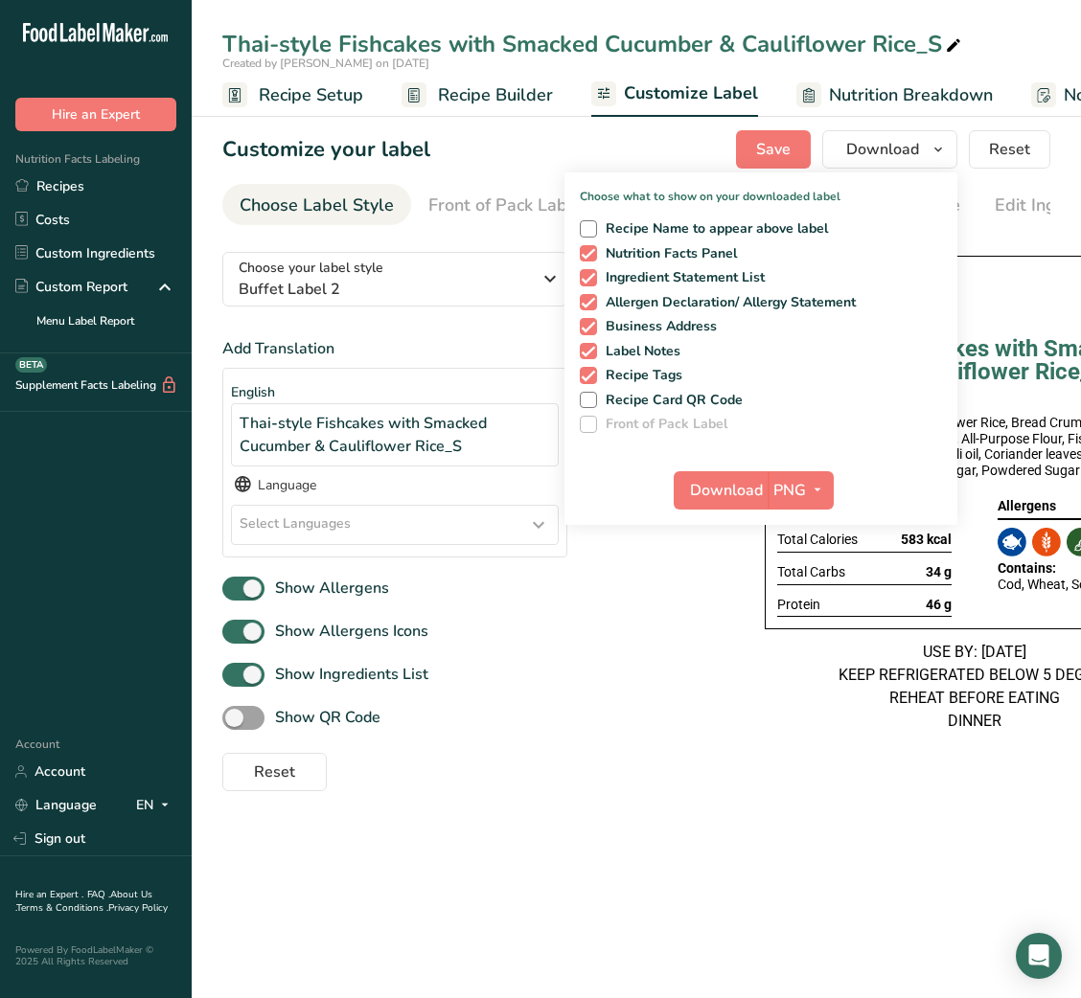
scroll to position [0, 373]
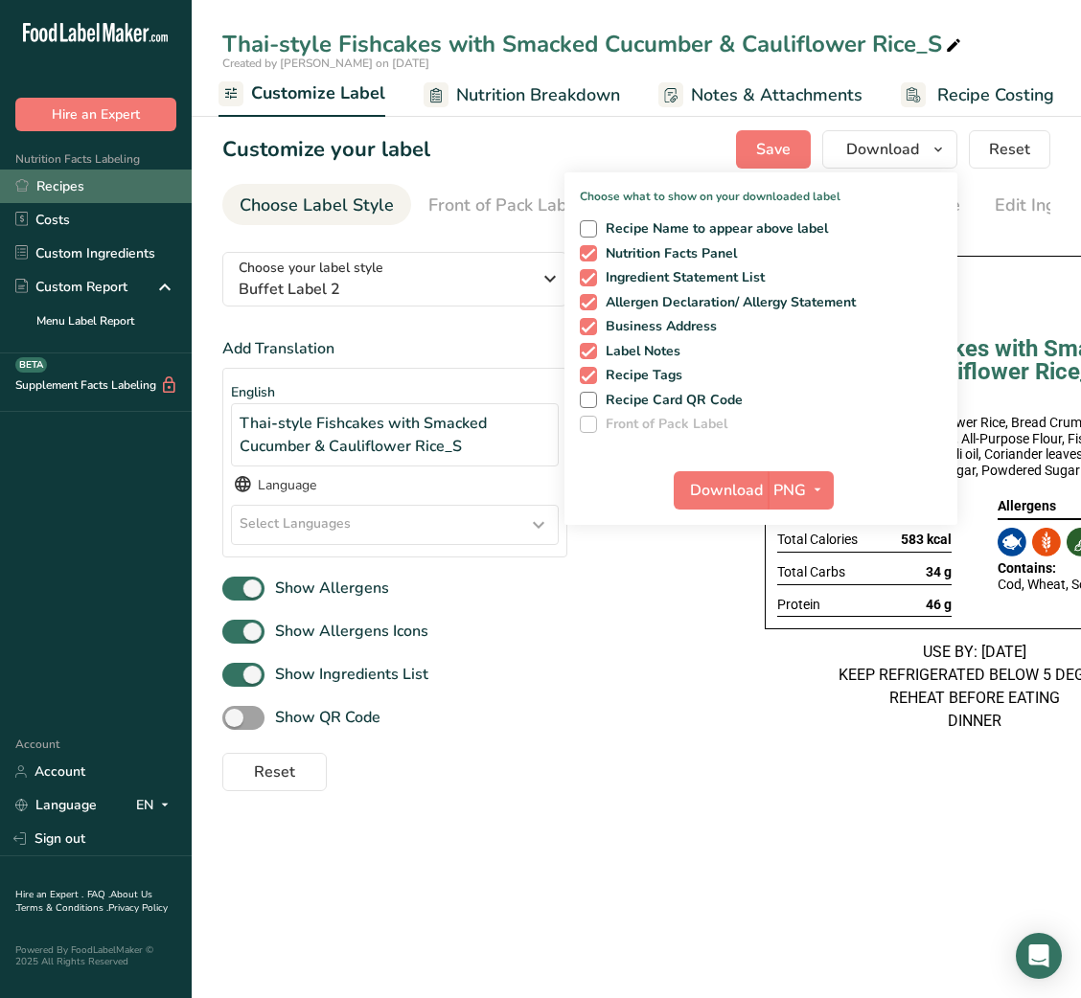
click at [102, 188] on link "Recipes" at bounding box center [96, 187] width 192 height 34
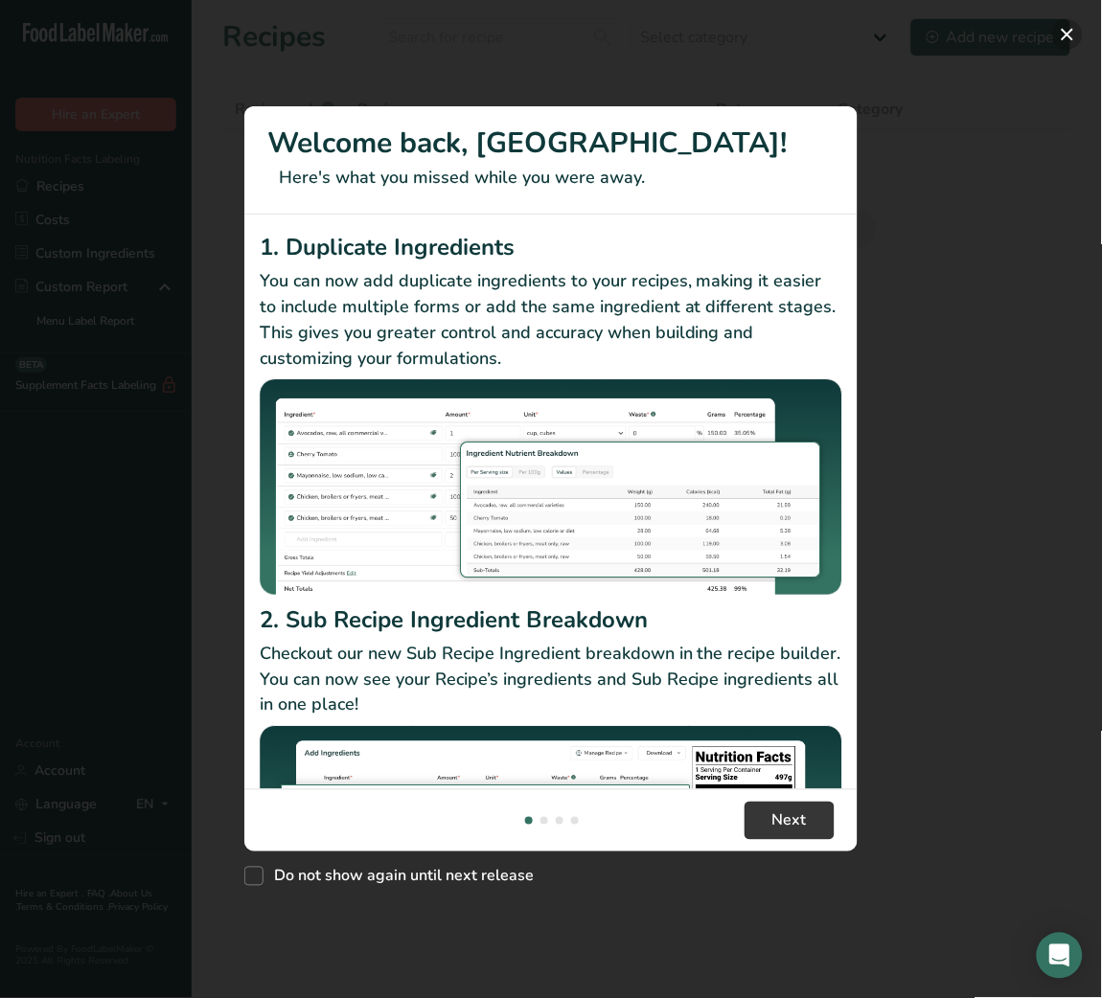
click at [1063, 23] on button "New Features" at bounding box center [1067, 34] width 31 height 31
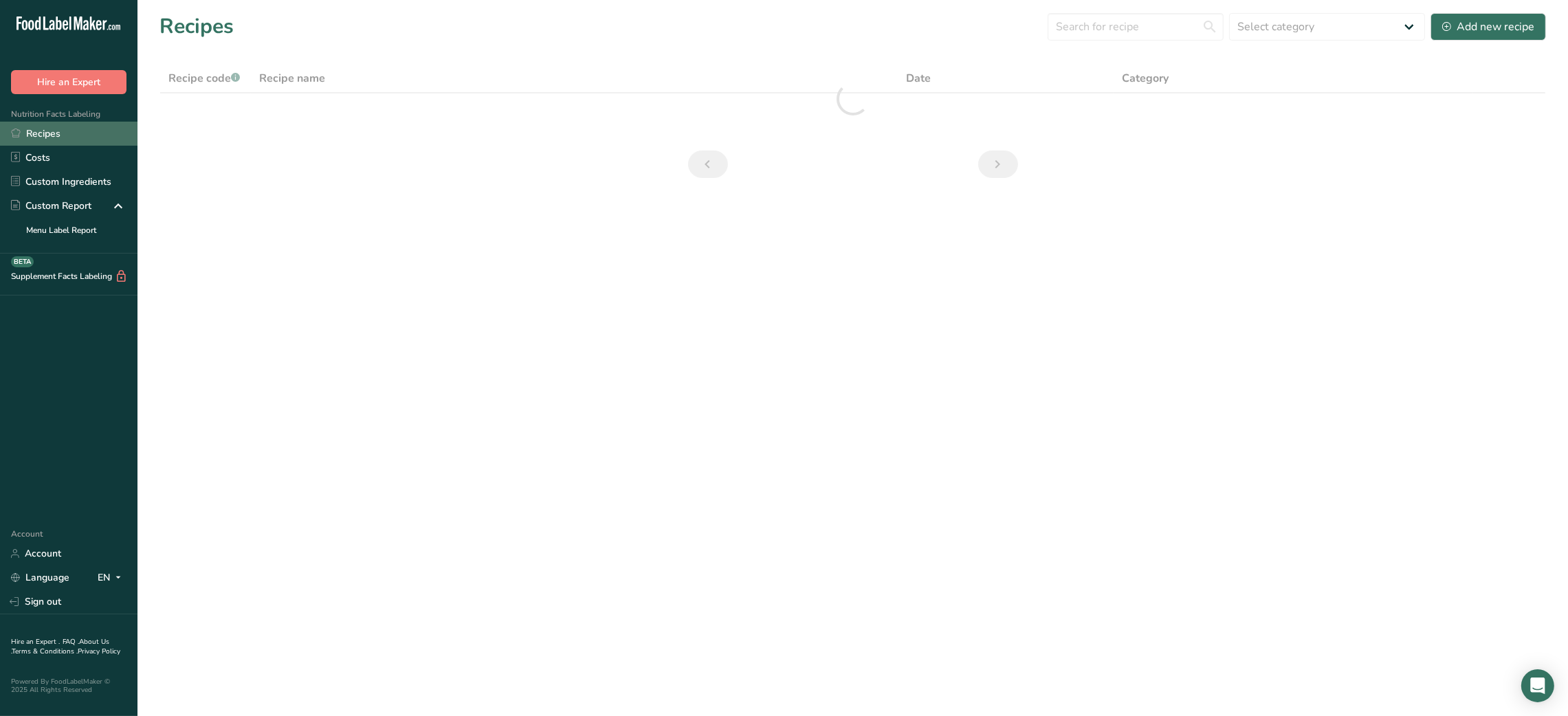
click at [70, 132] on link "Recipes" at bounding box center [69, 134] width 138 height 24
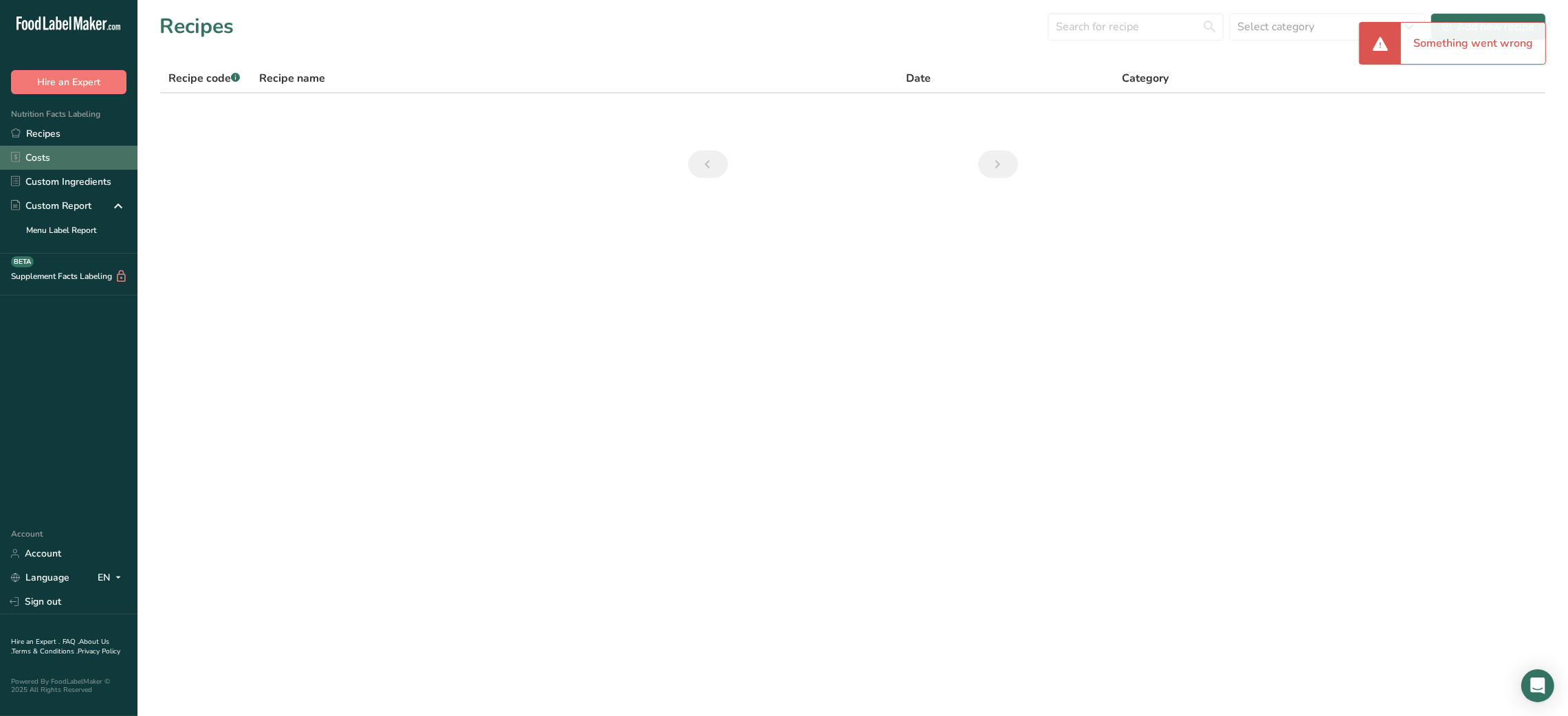
click at [56, 149] on link "Costs" at bounding box center [69, 158] width 138 height 24
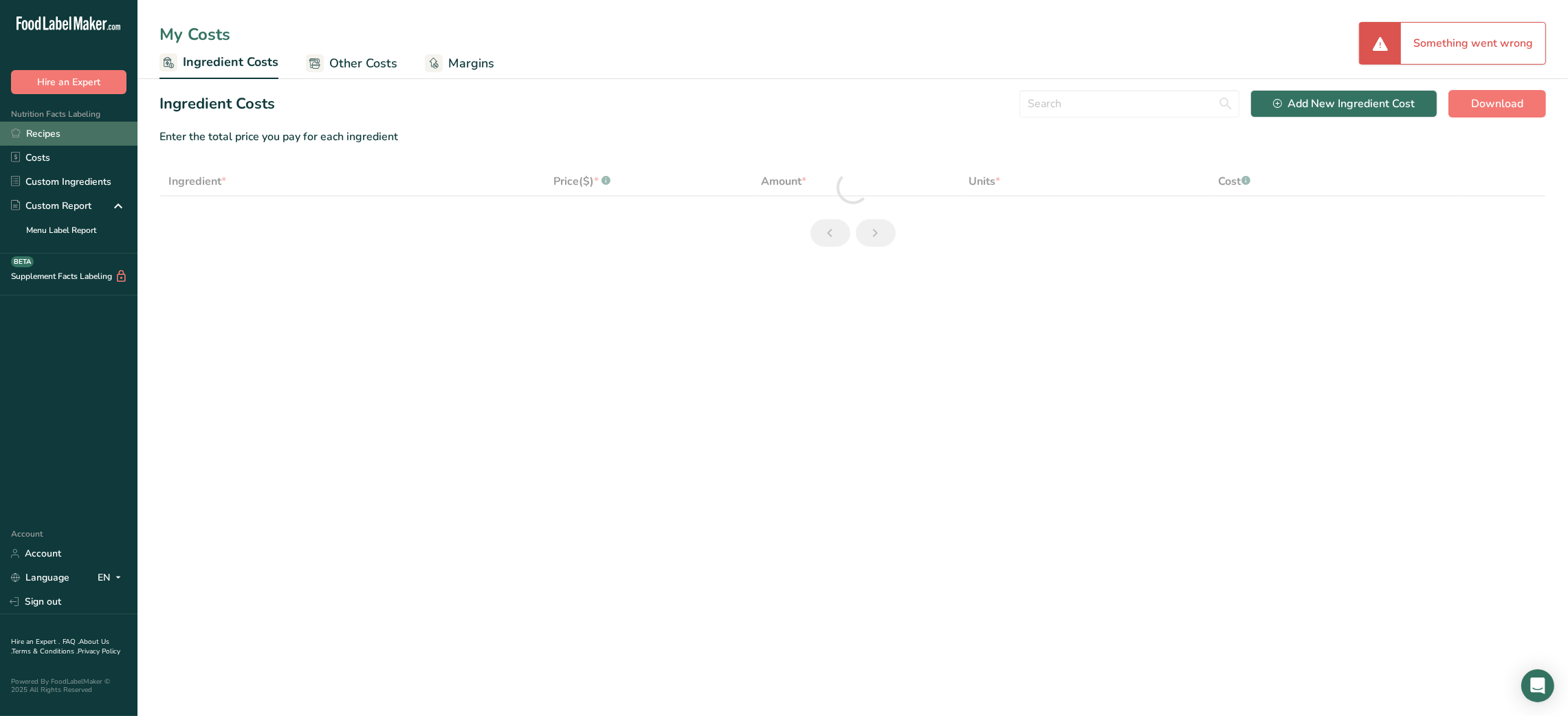
click at [58, 129] on link "Recipes" at bounding box center [69, 134] width 138 height 24
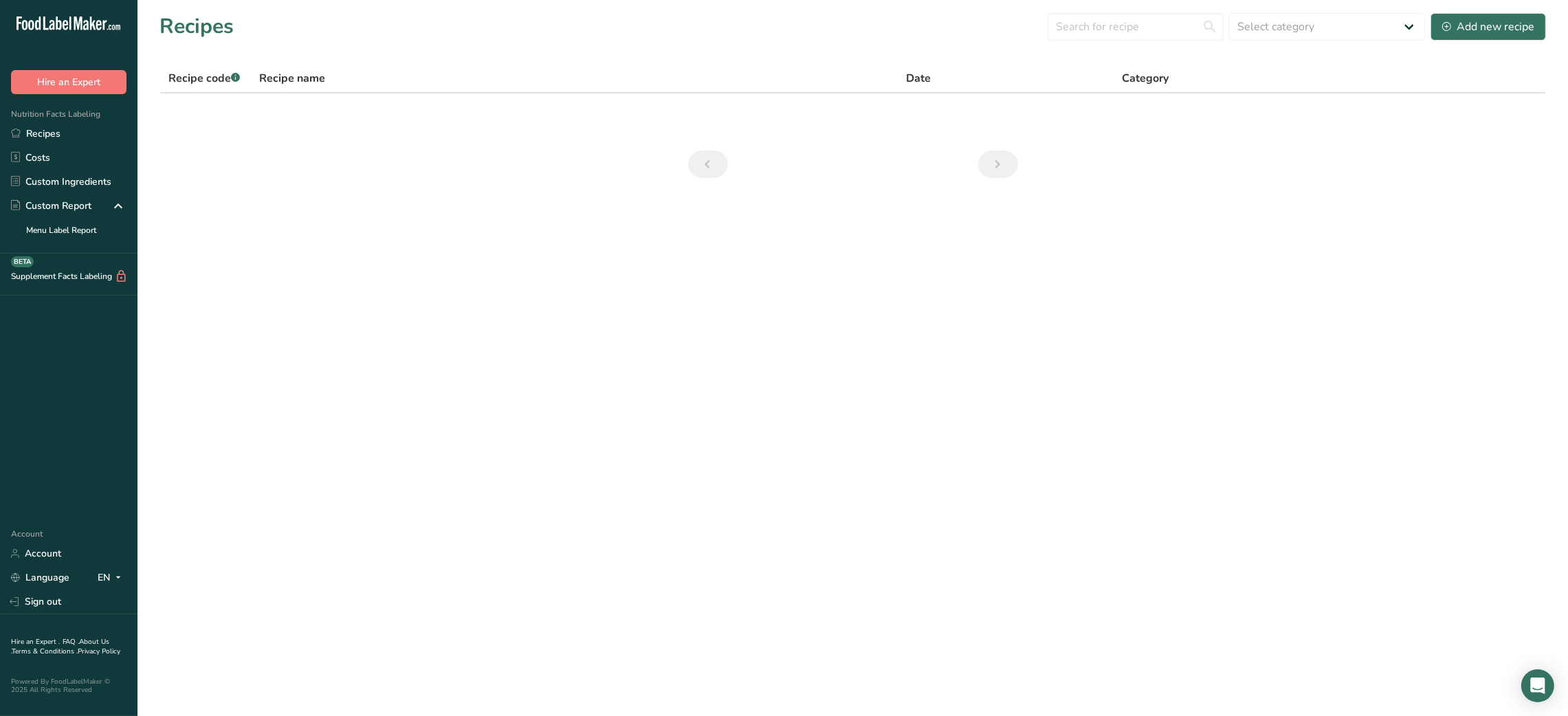
click at [775, 366] on main "Recipes Select category All Baked Goods Beverages Breakfast Carnivore Carnivoro…" at bounding box center [784, 358] width 1568 height 716
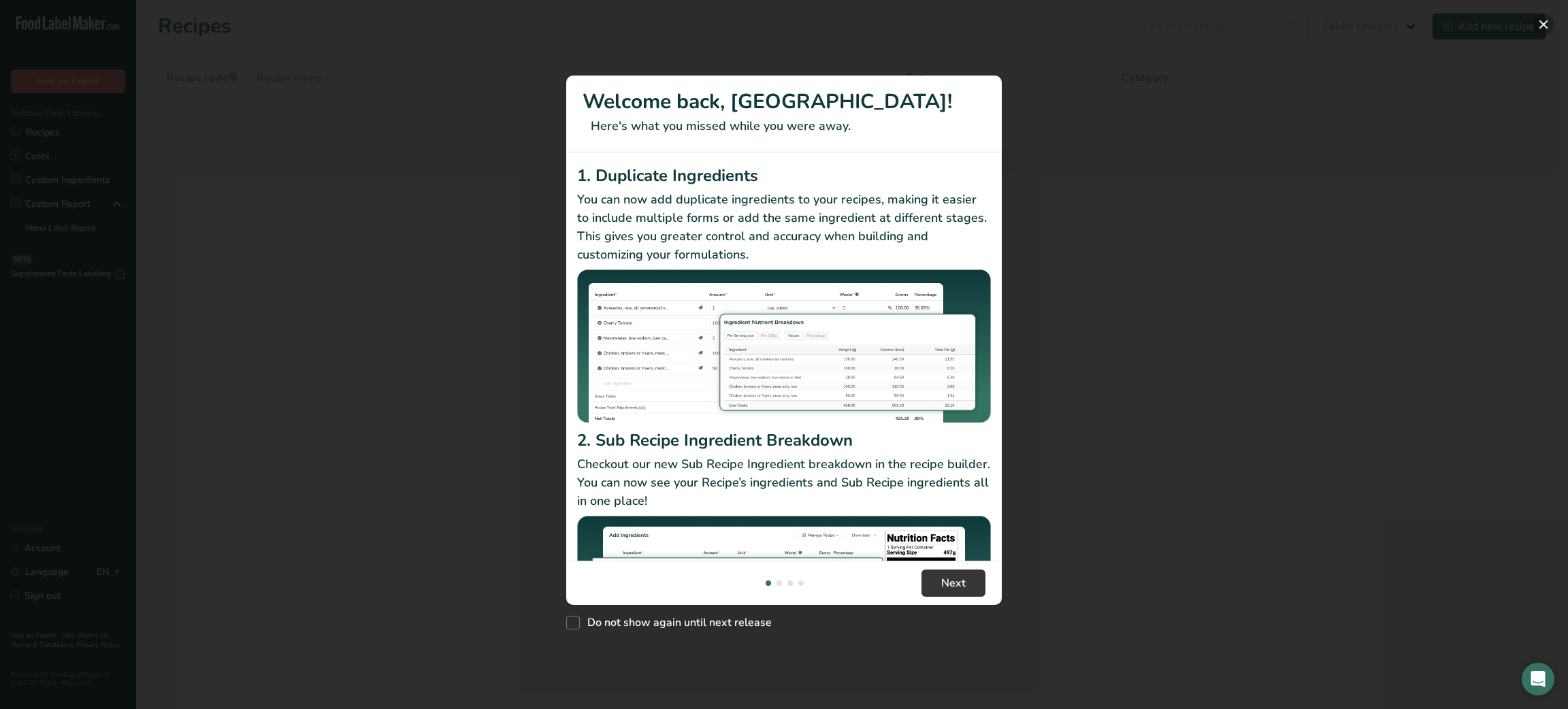
click at [1539, 24] on button "New Features" at bounding box center [1543, 24] width 22 height 22
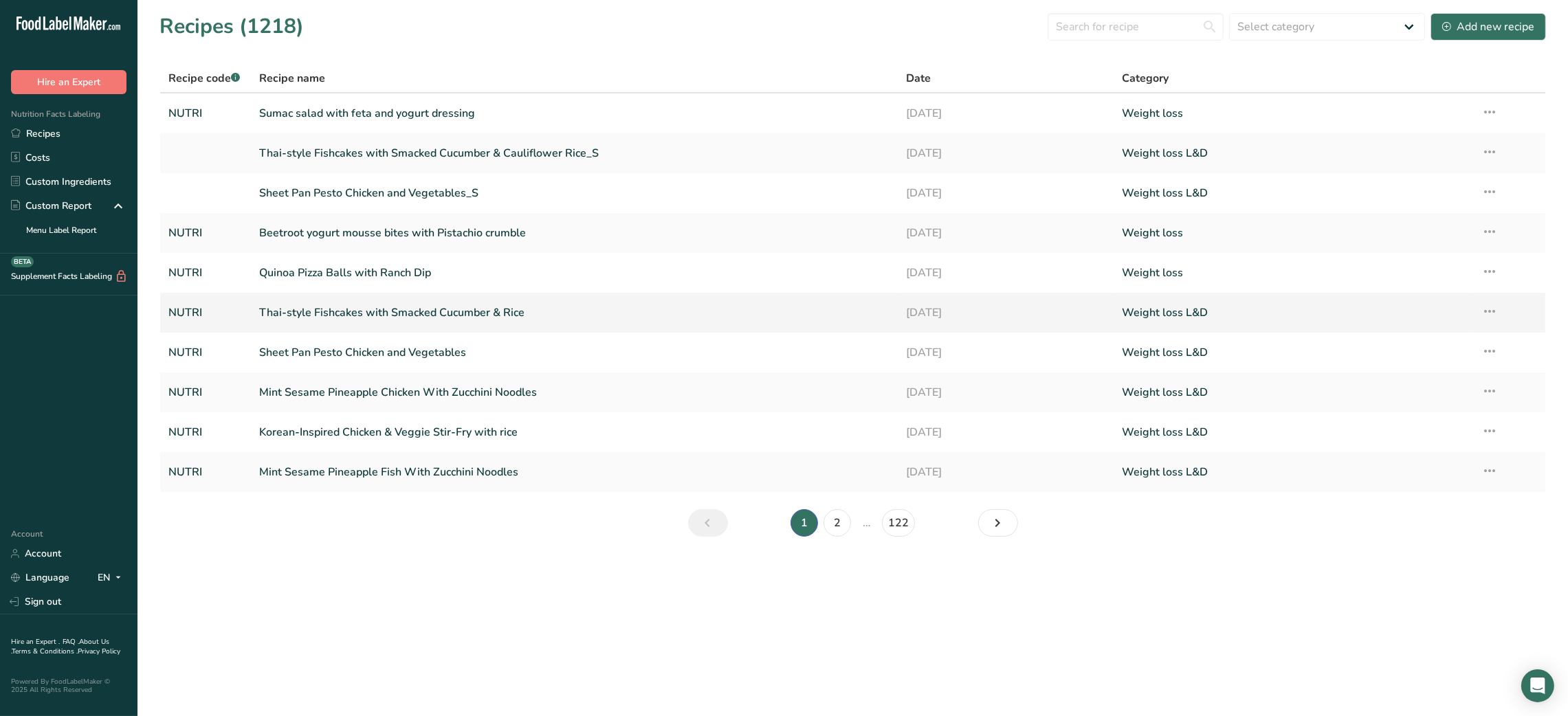
click at [1480, 308] on td "Recipe Setup Delete Recipe Duplicate Recipe Scale Recipe Save as Sub-Recipe .a-…" at bounding box center [1509, 313] width 72 height 40
click at [1483, 309] on icon at bounding box center [1489, 311] width 16 height 24
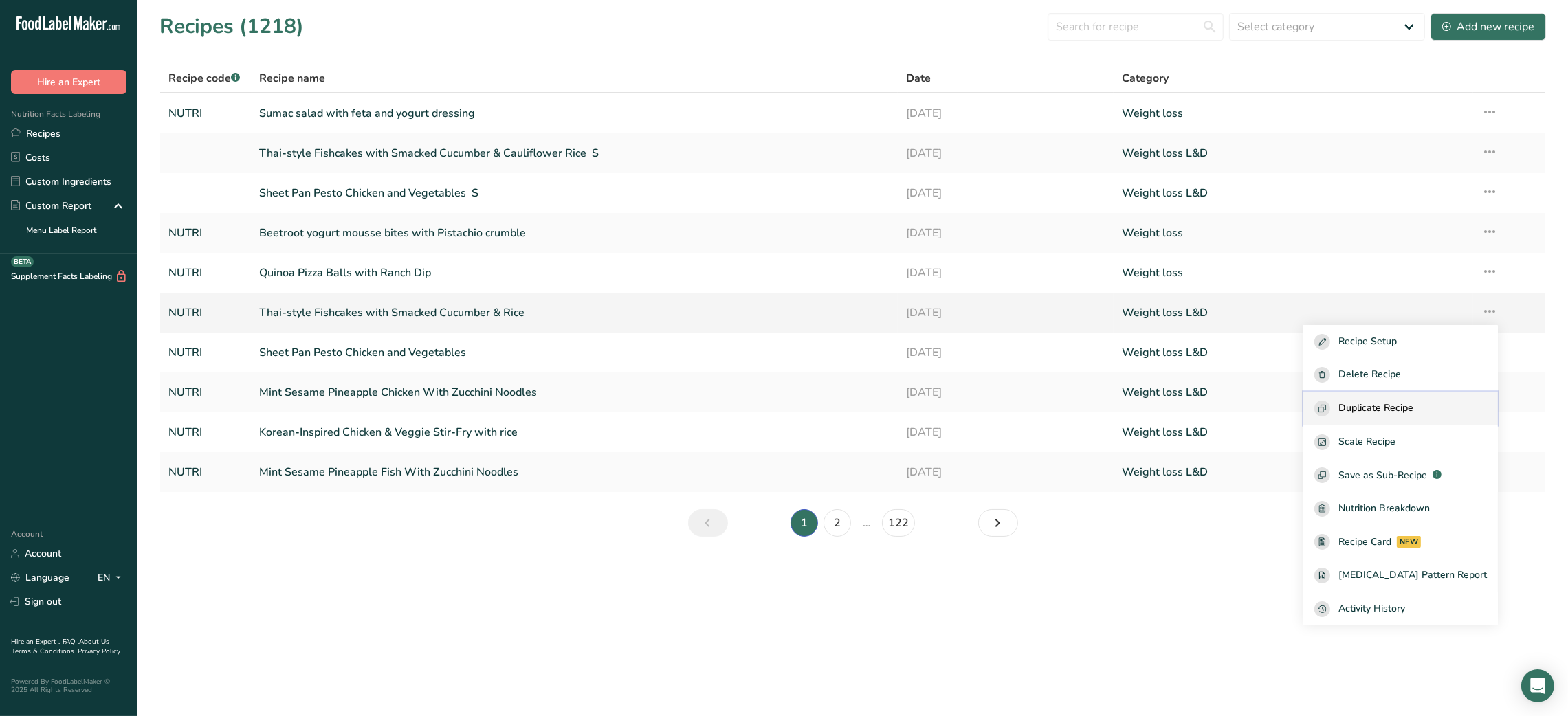
click at [1403, 396] on button "Duplicate Recipe" at bounding box center [1400, 408] width 194 height 34
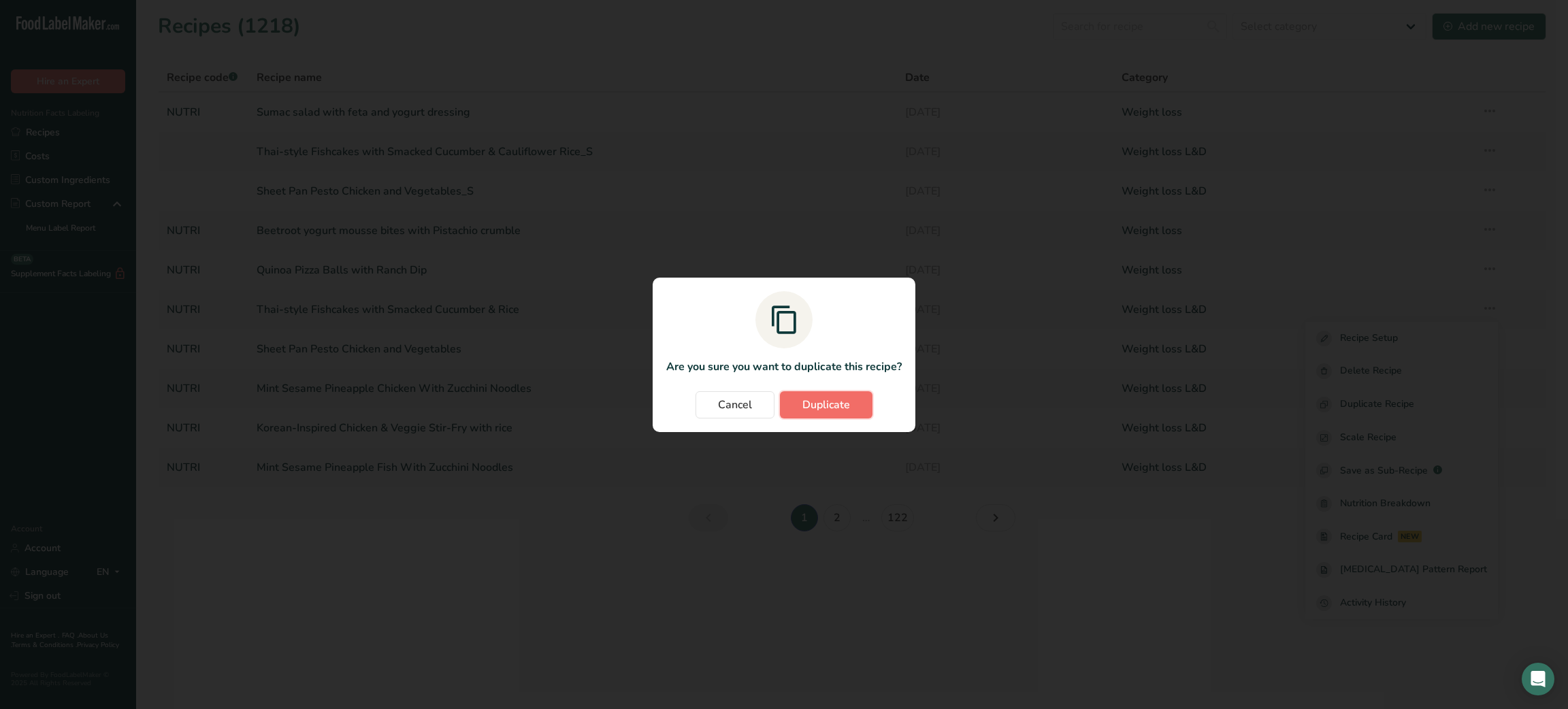
click at [846, 398] on span "Duplicate" at bounding box center [826, 405] width 48 height 16
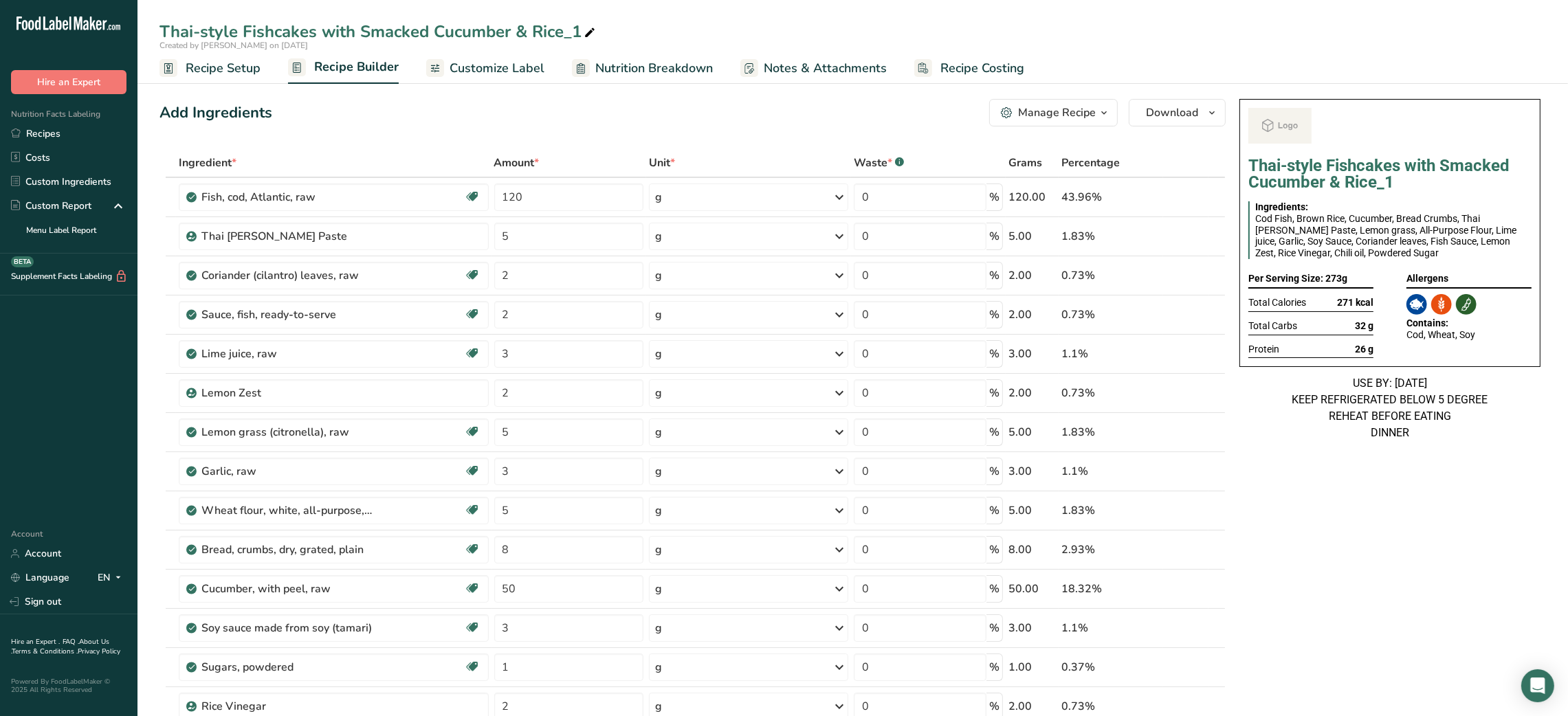
click at [592, 31] on icon at bounding box center [590, 33] width 12 height 19
click at [484, 35] on input "Thai-style Fishcakes with Smacked Cucumber & Rice_1" at bounding box center [852, 32] width 1387 height 24
click at [584, 24] on input "Thai-style Fishcakes with Smacked Cucumber & Rice_1" at bounding box center [852, 32] width 1387 height 24
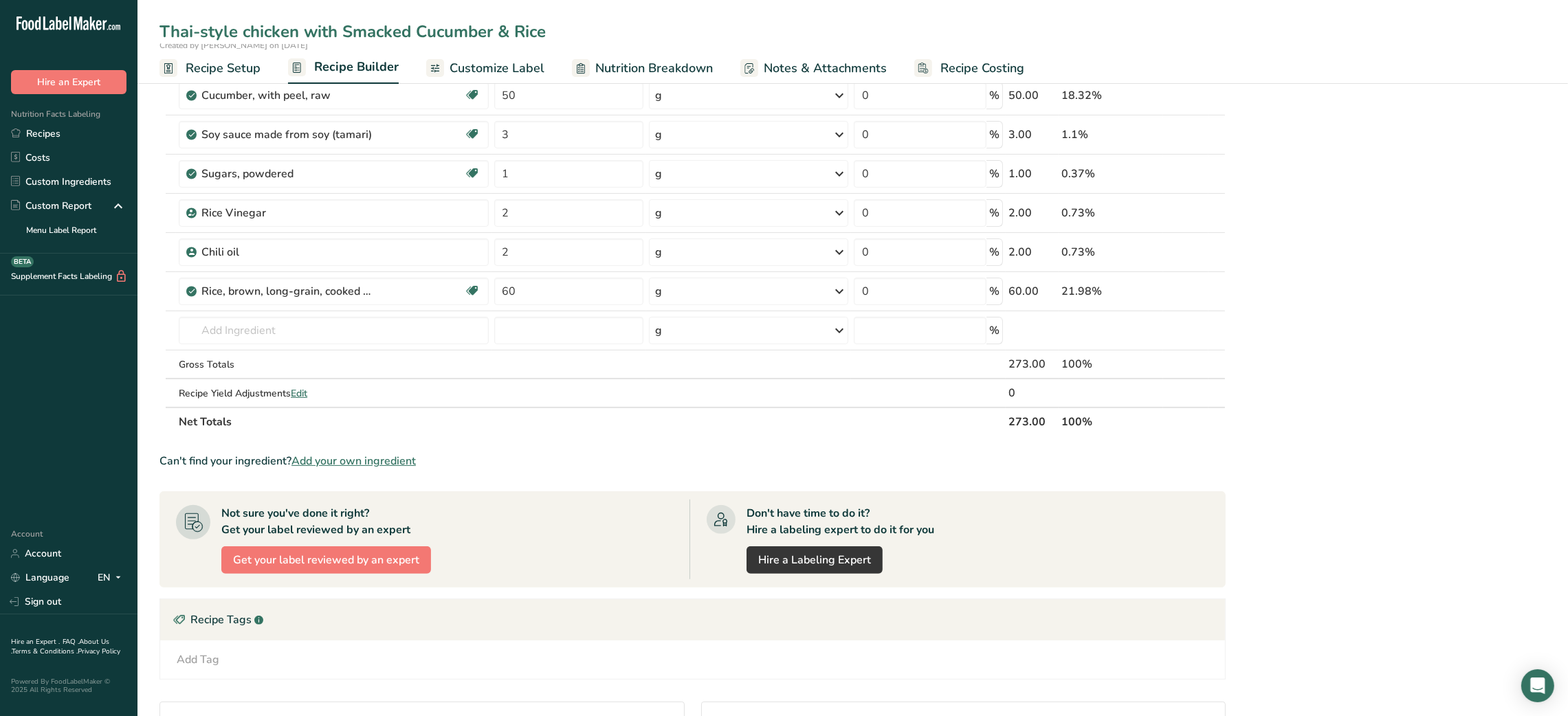
scroll to position [496, 0]
type input "Thai-style chicken with Smacked Cucumber & Rice"
click at [1508, 395] on div "Thai-style Fishcakes with Smacked Cucumber & Rice_1 Ingredients: Cod Fish, Brow…" at bounding box center [1389, 268] width 312 height 1340
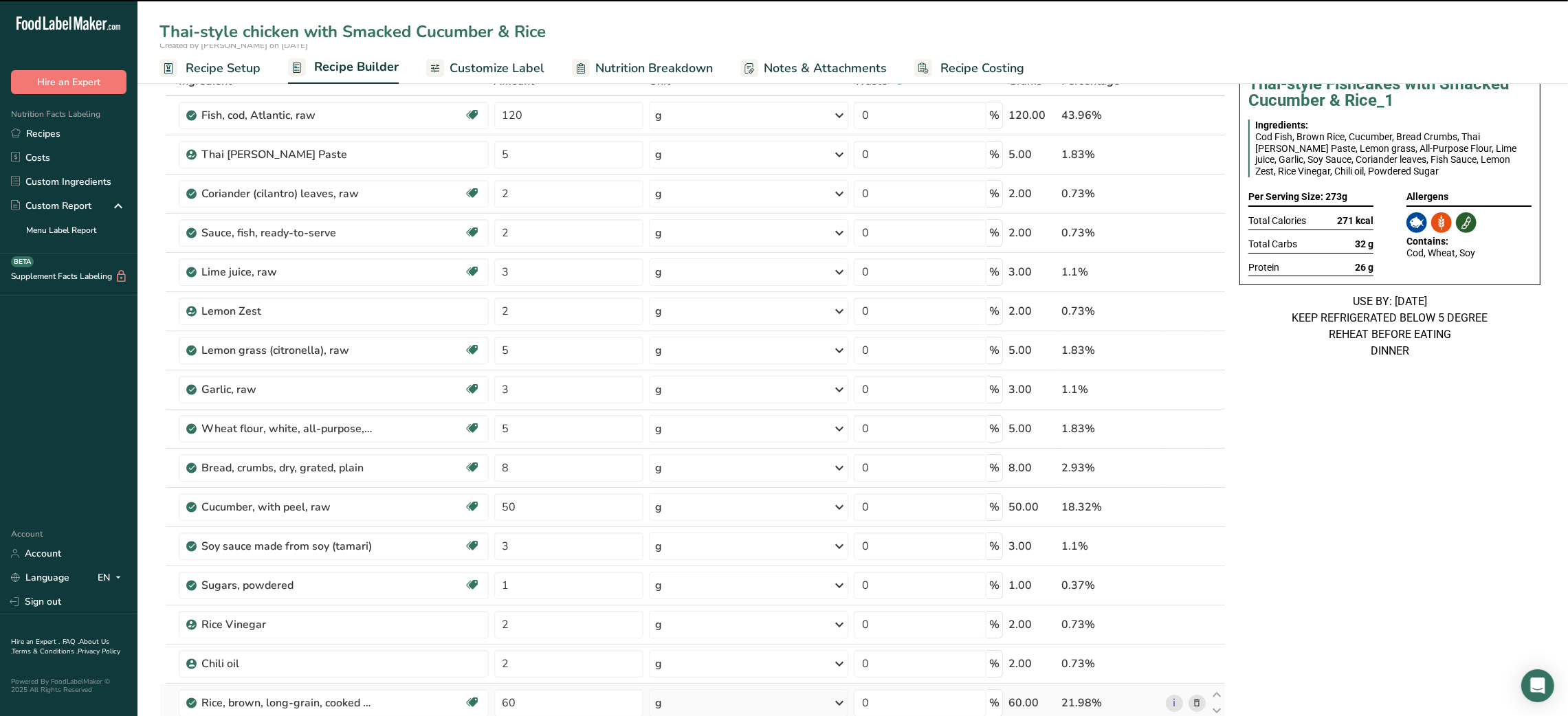
scroll to position [0, 0]
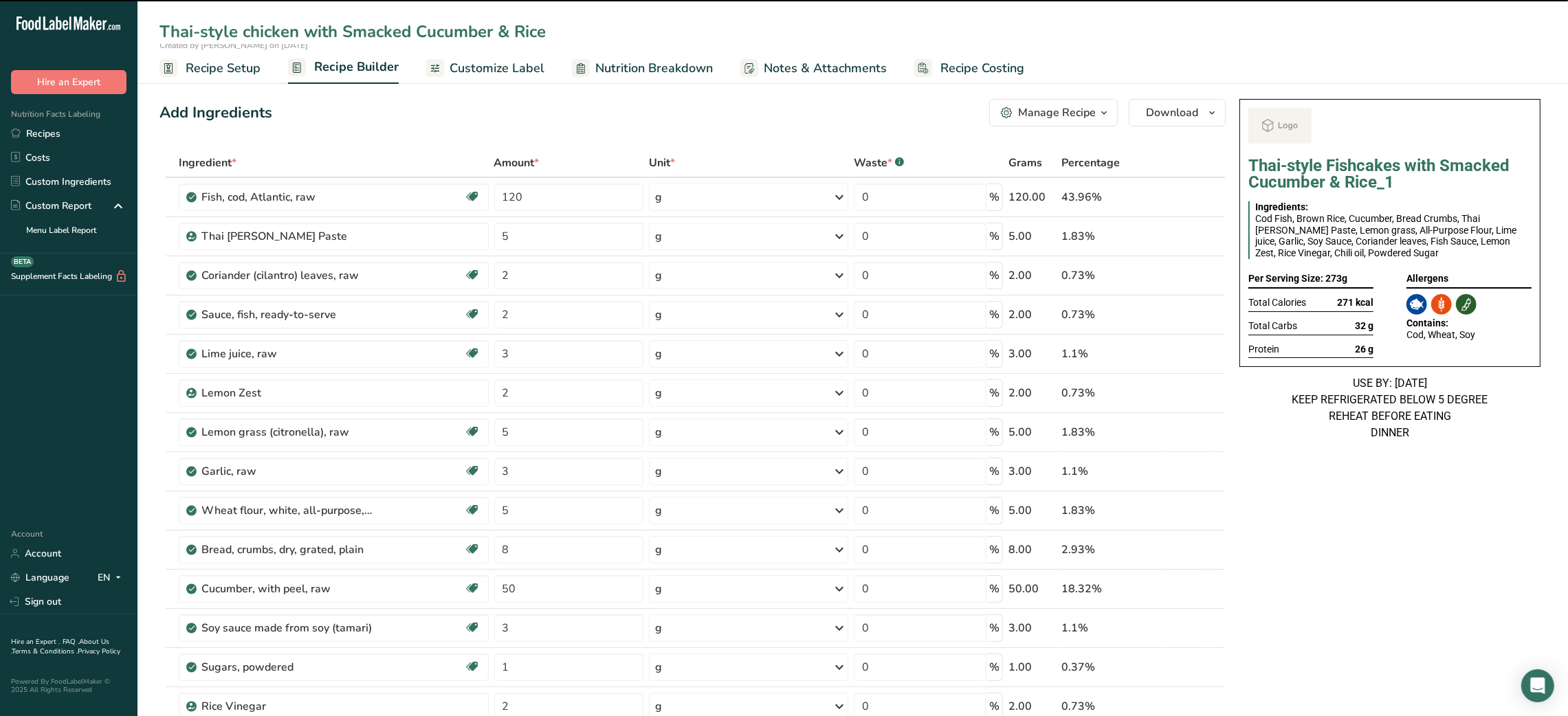
click at [504, 80] on link "Customize Label" at bounding box center [485, 68] width 118 height 31
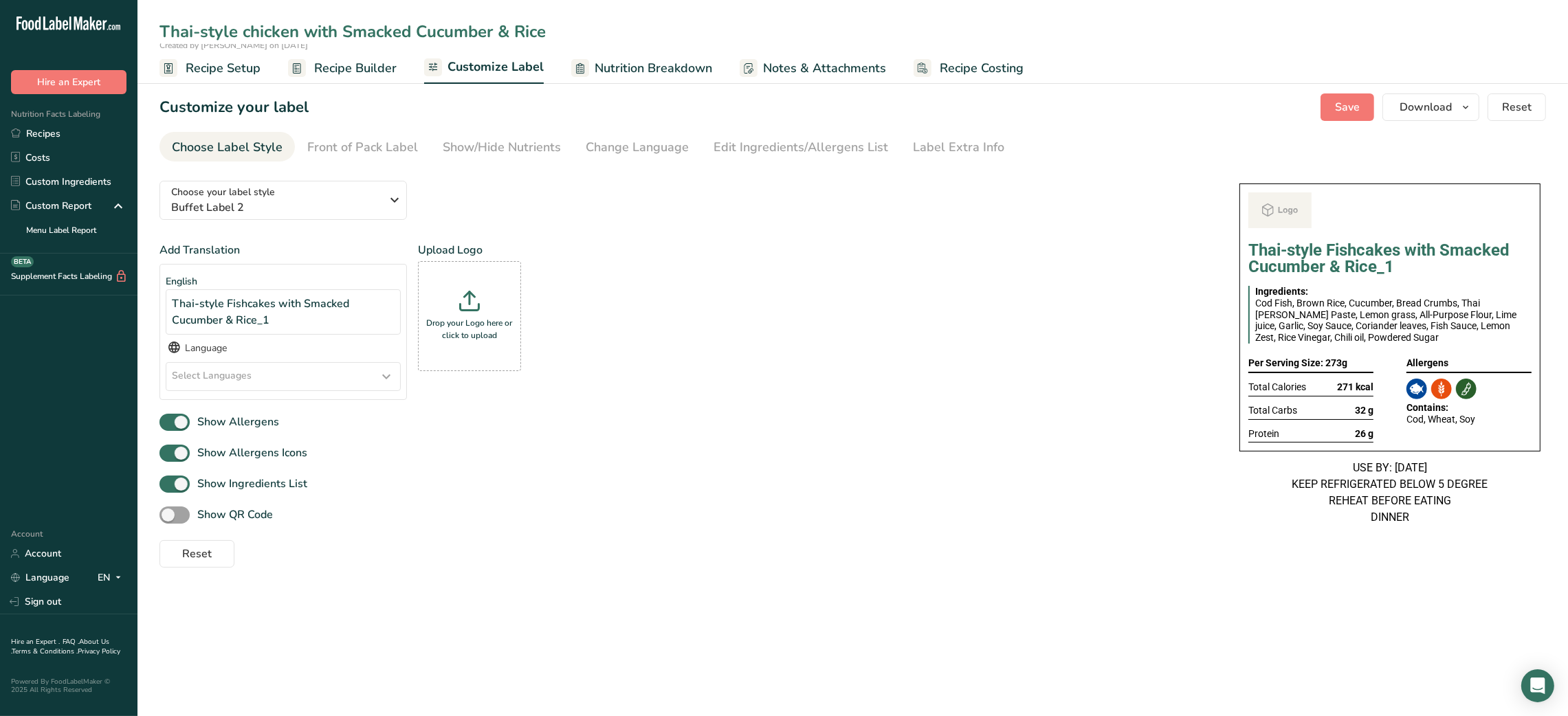
click at [213, 69] on span "Recipe Setup" at bounding box center [223, 68] width 75 height 19
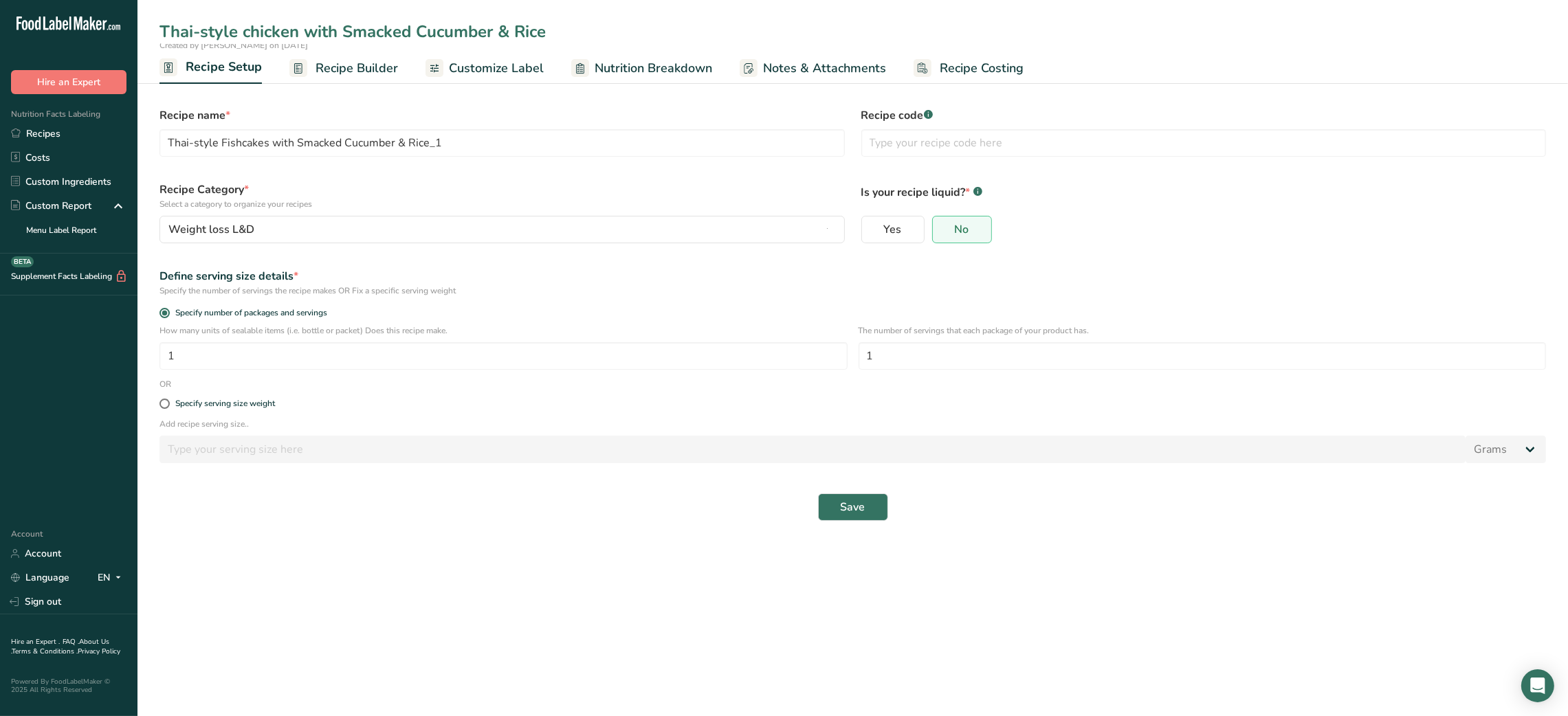
click at [370, 70] on span "Recipe Builder" at bounding box center [356, 68] width 82 height 19
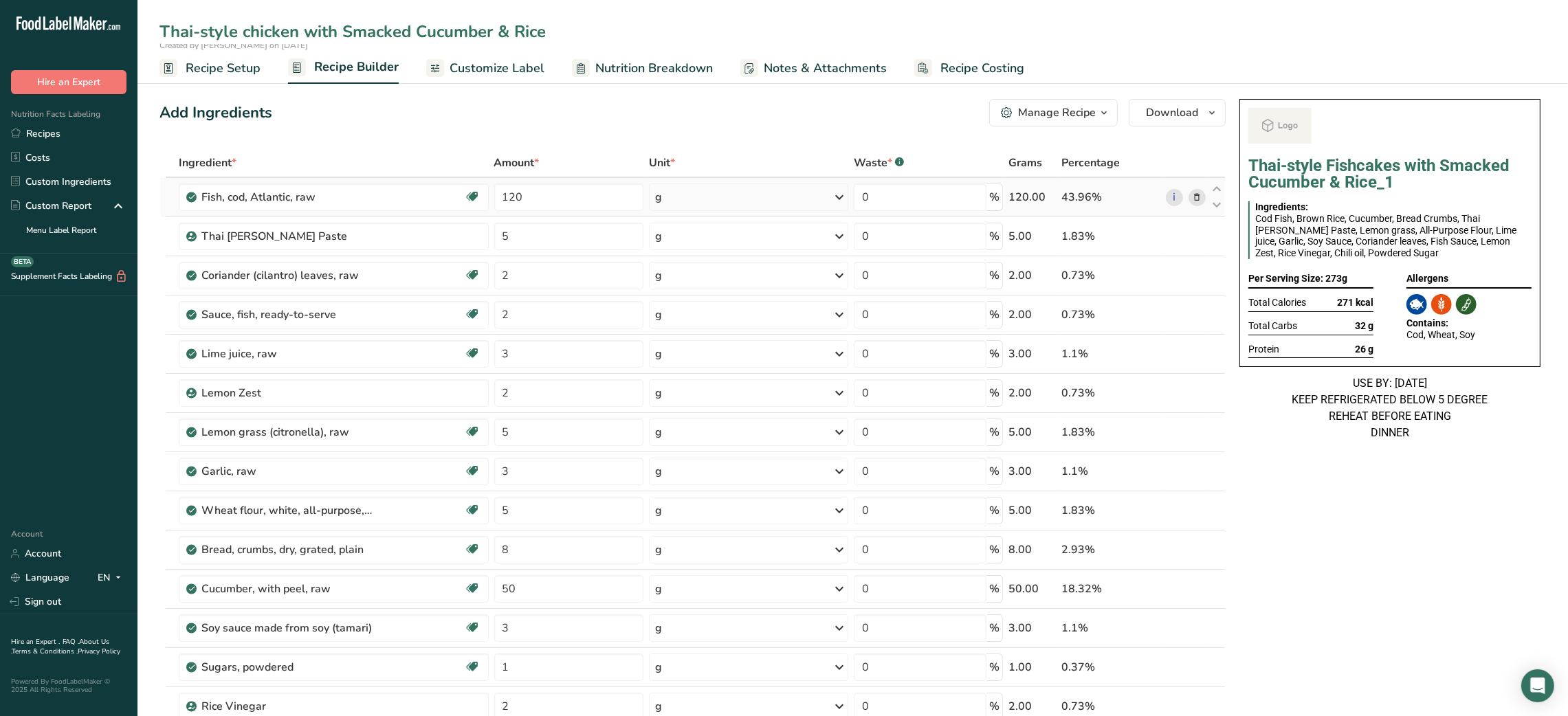
click at [1198, 197] on icon at bounding box center [1196, 197] width 9 height 14
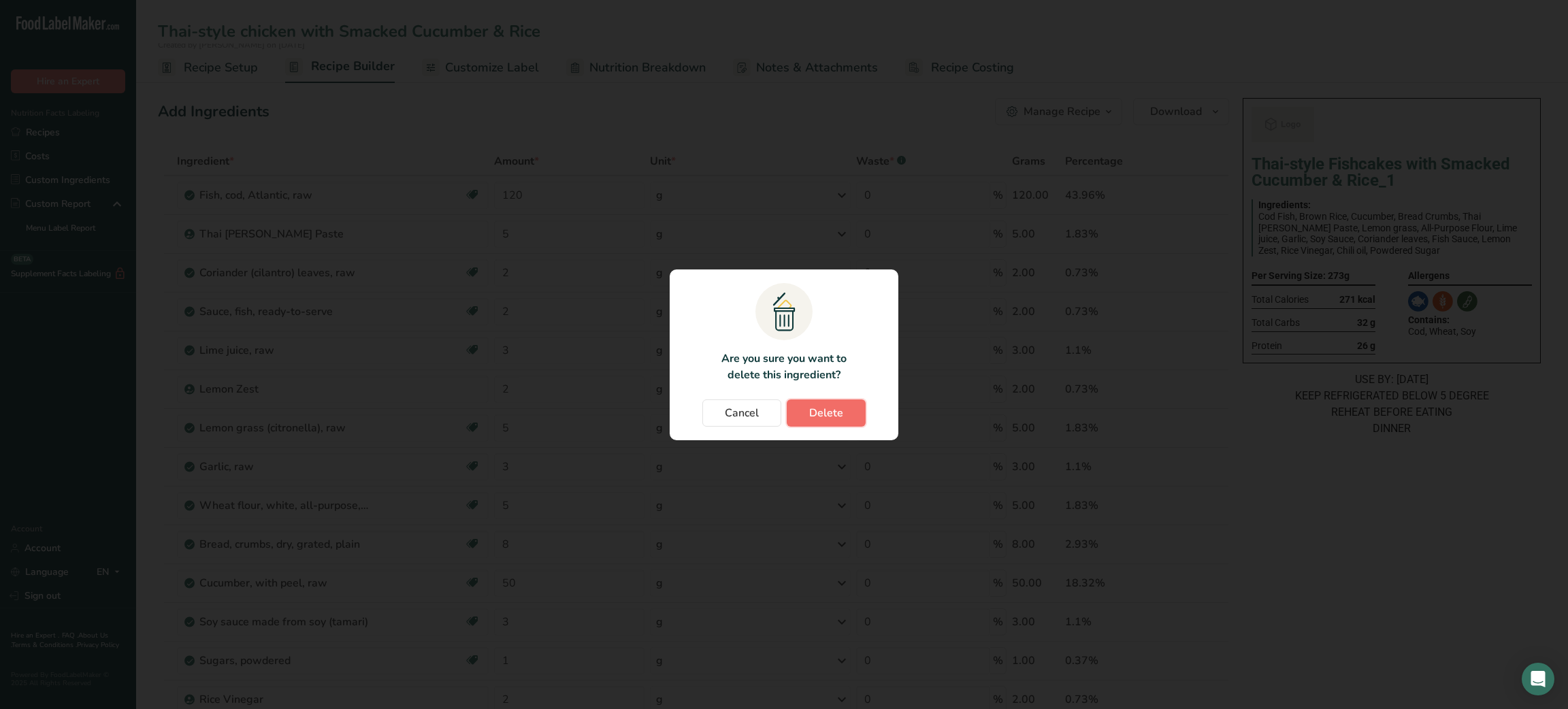
click at [838, 413] on span "Delete" at bounding box center [826, 413] width 34 height 16
click at [837, 411] on div "Cancel Delete" at bounding box center [784, 413] width 202 height 27
type input "5"
type input "2"
type input "3"
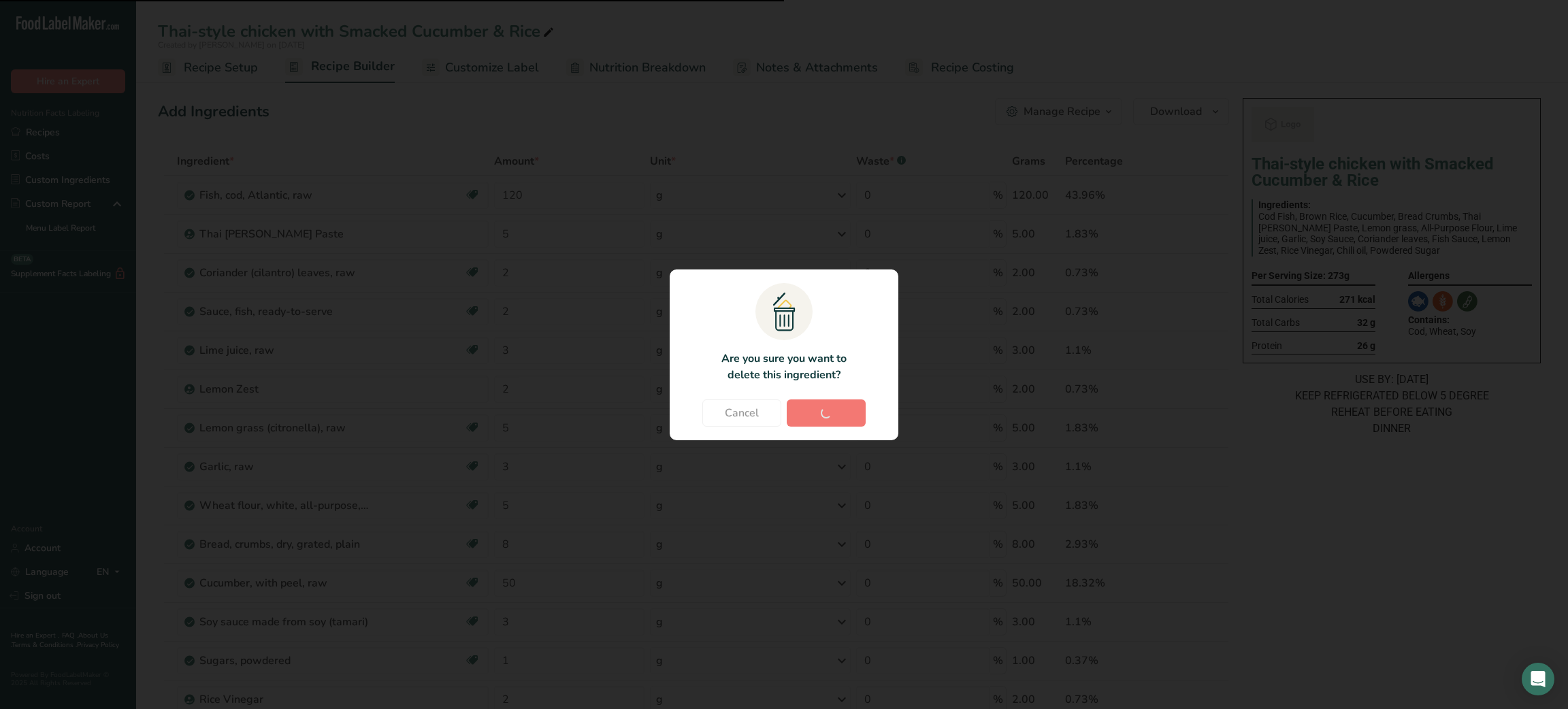
type input "2"
type input "5"
type input "3"
type input "5"
type input "8"
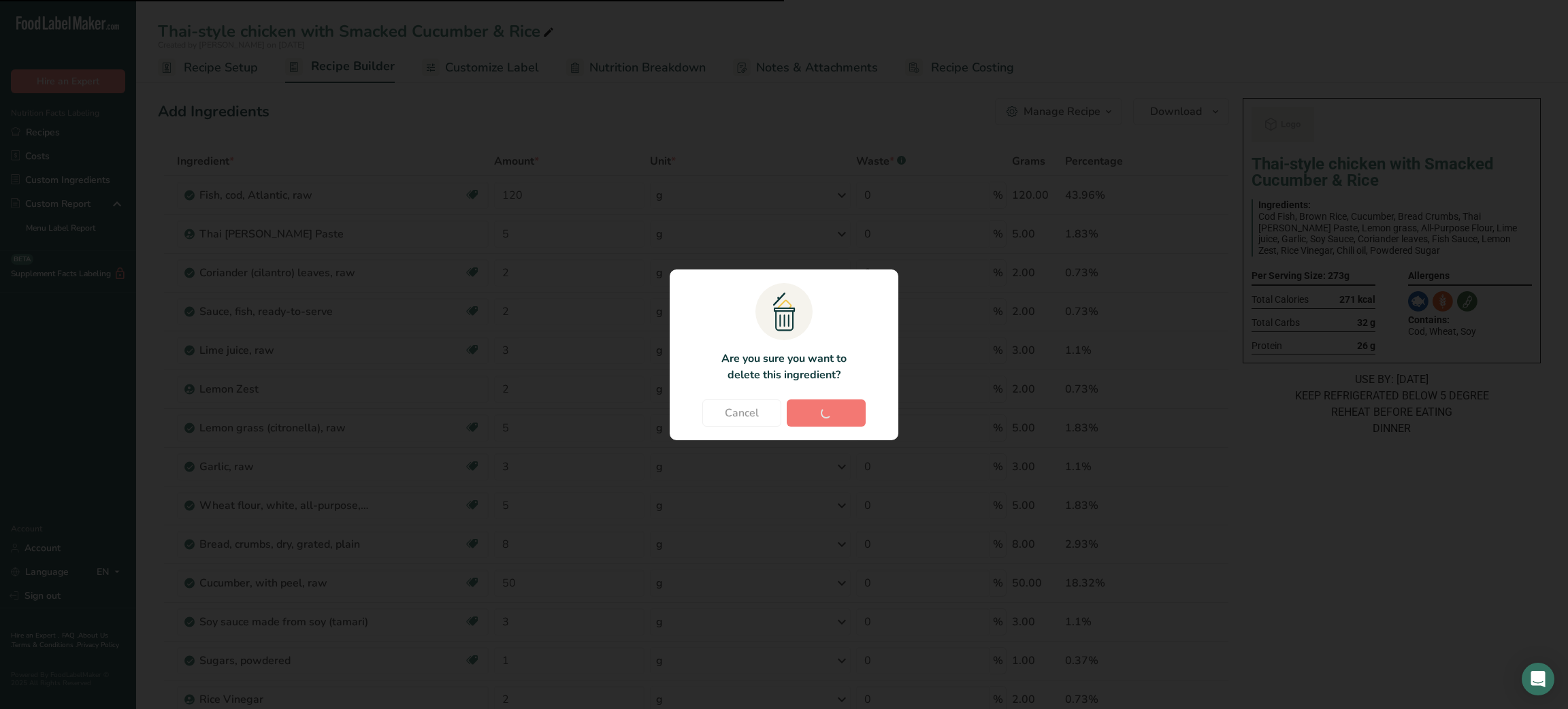
type input "50"
type input "3"
type input "1"
type input "2"
type input "60"
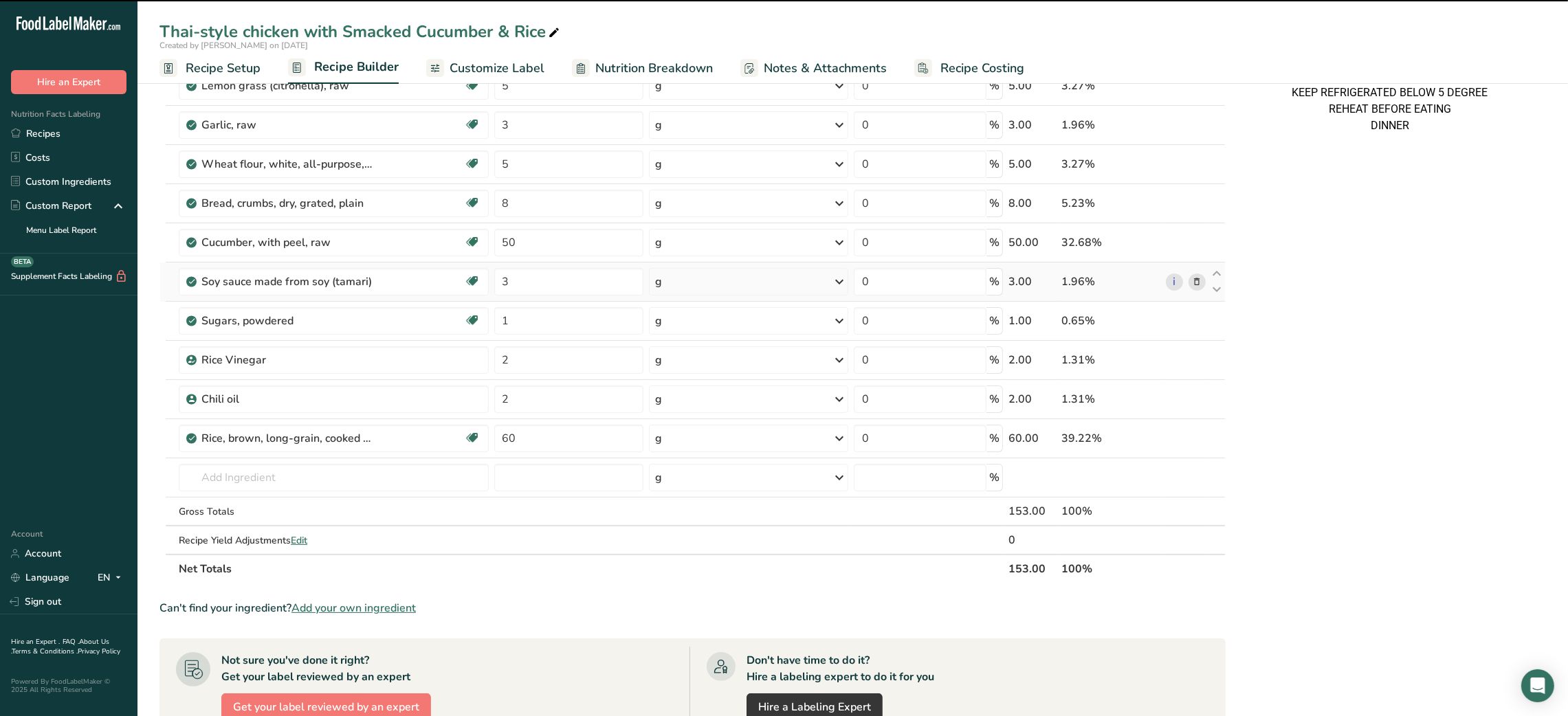
scroll to position [314, 0]
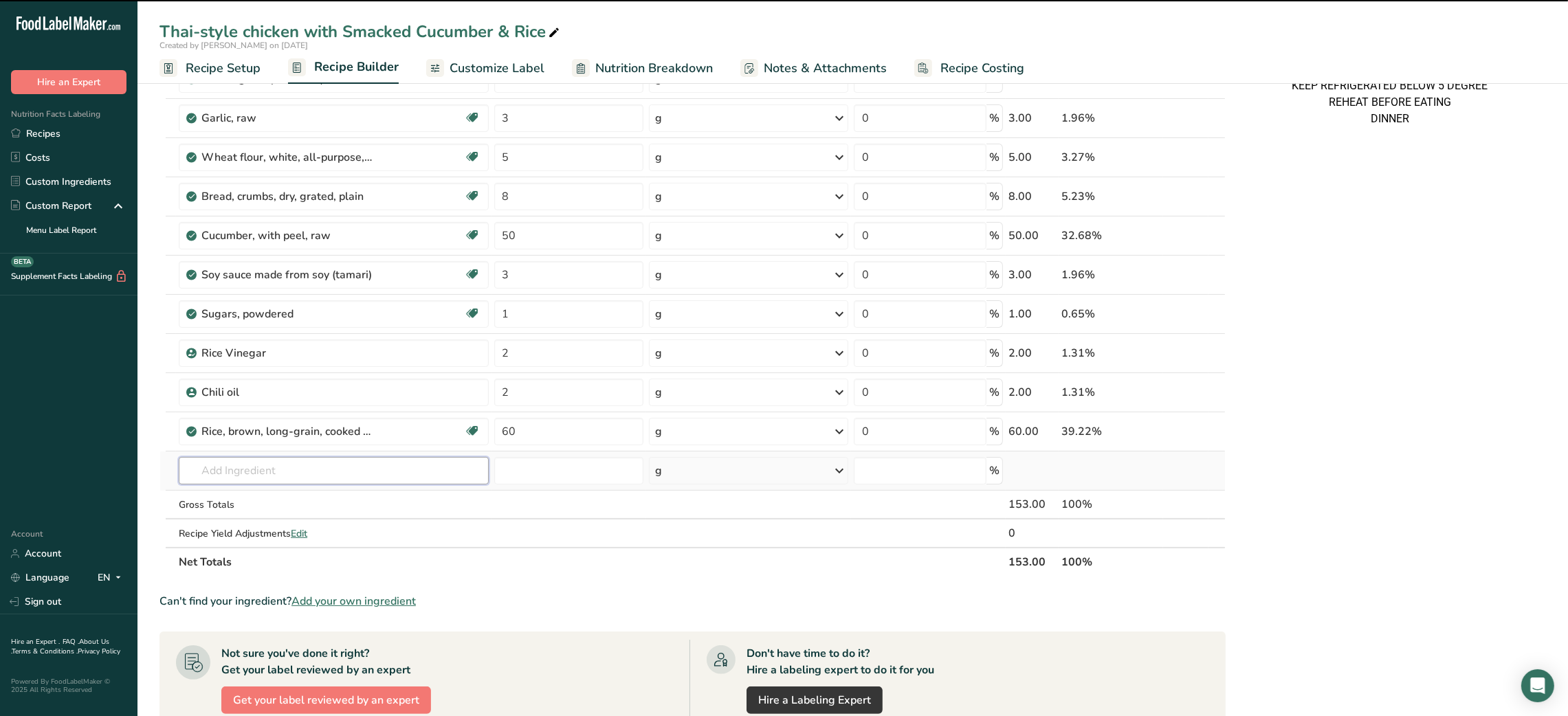
click at [344, 481] on input "text" at bounding box center [333, 471] width 309 height 27
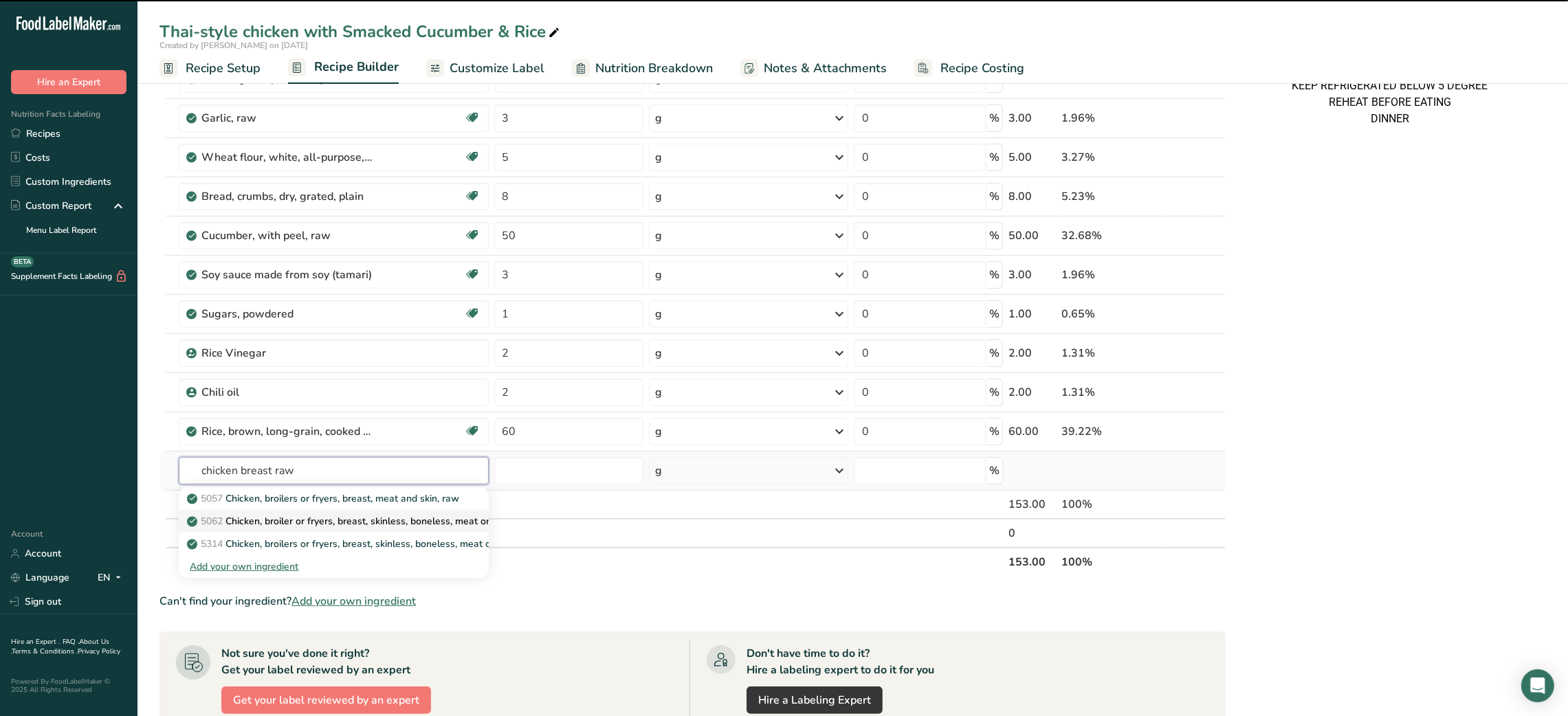
type input "chicken breast raw"
click at [357, 514] on p "5062 Chicken, broiler or fryers, breast, skinless, boneless, meat only, raw" at bounding box center [354, 522] width 331 height 14
type input "Chicken, broiler or fryers, breast, skinless, boneless, meat only, raw"
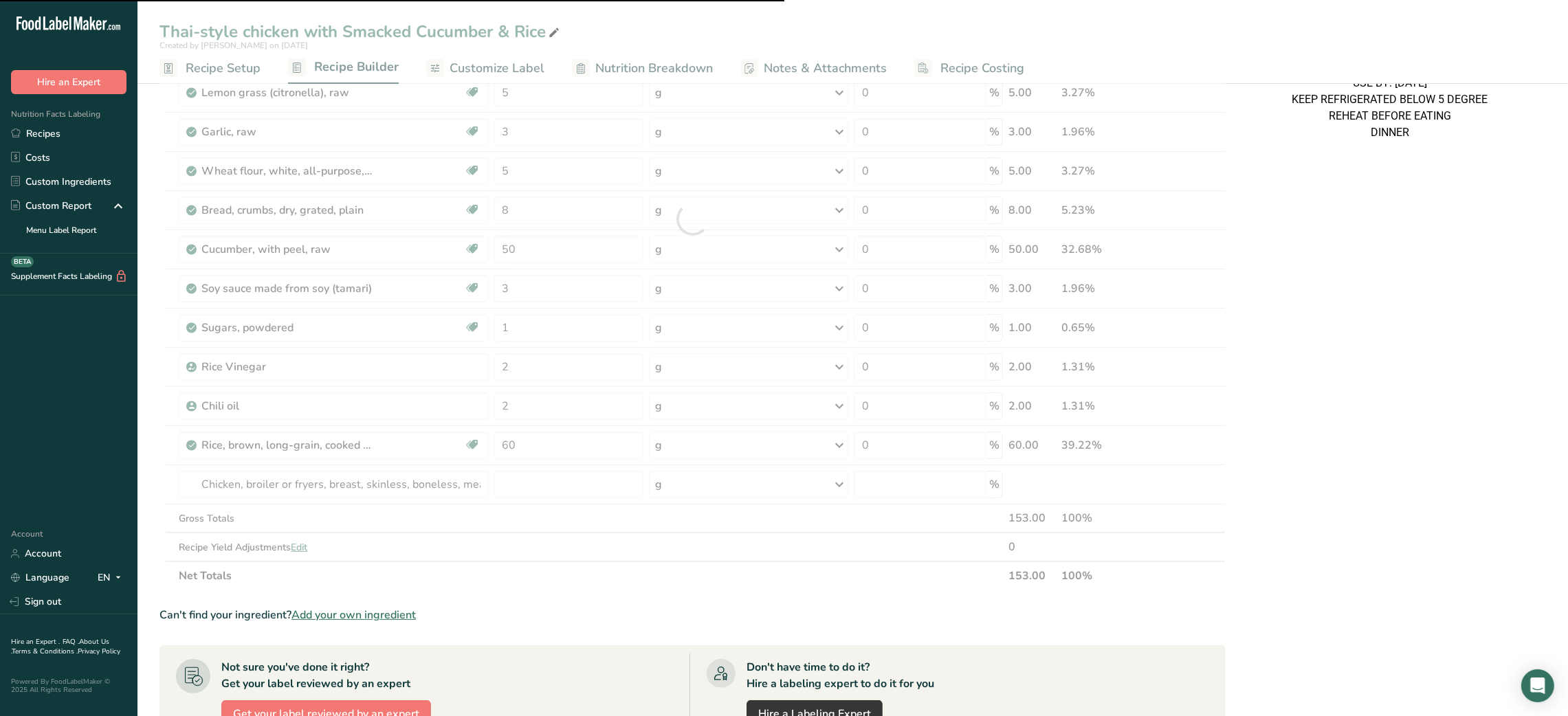
scroll to position [302, 0]
click at [539, 473] on div at bounding box center [692, 217] width 1066 height 743
type input "0"
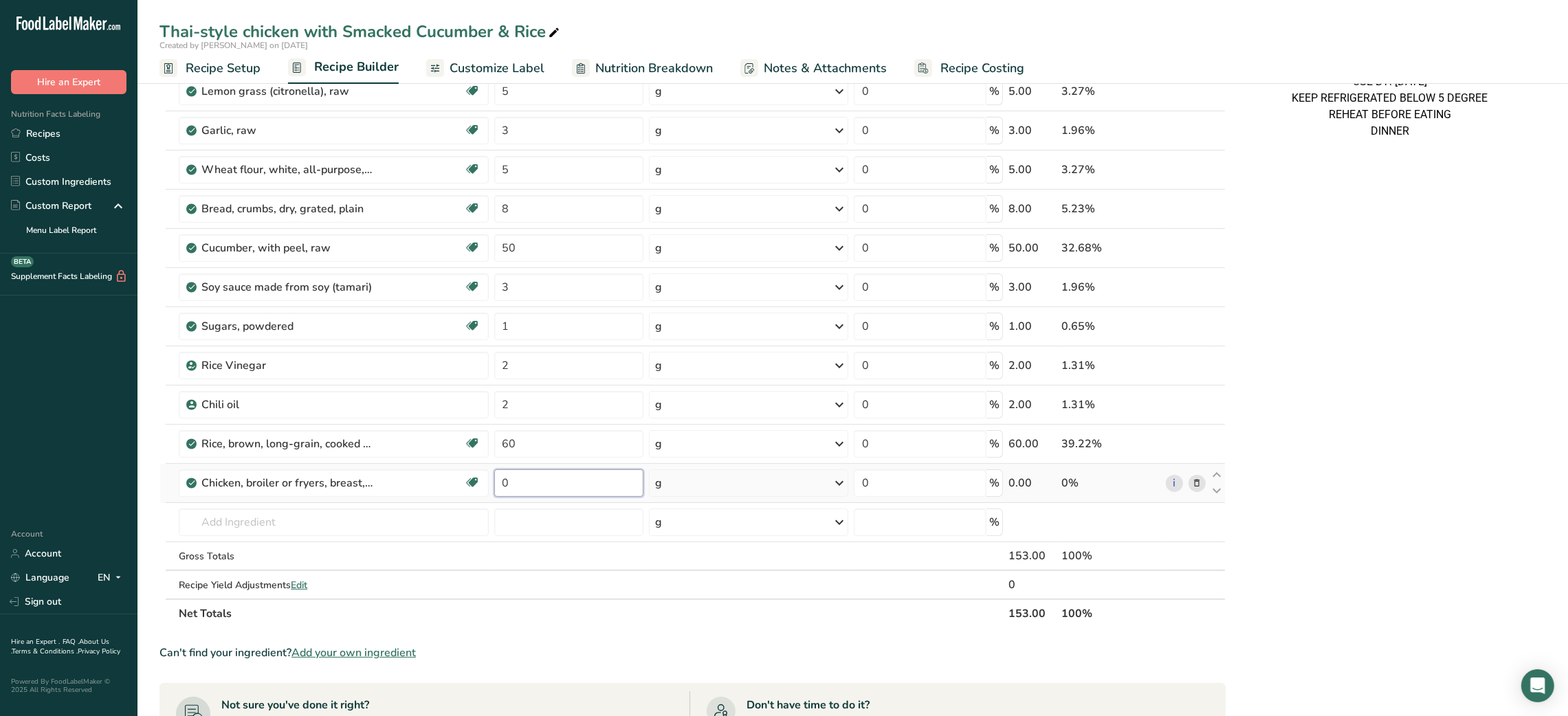
click at [509, 483] on input "0" at bounding box center [569, 483] width 149 height 27
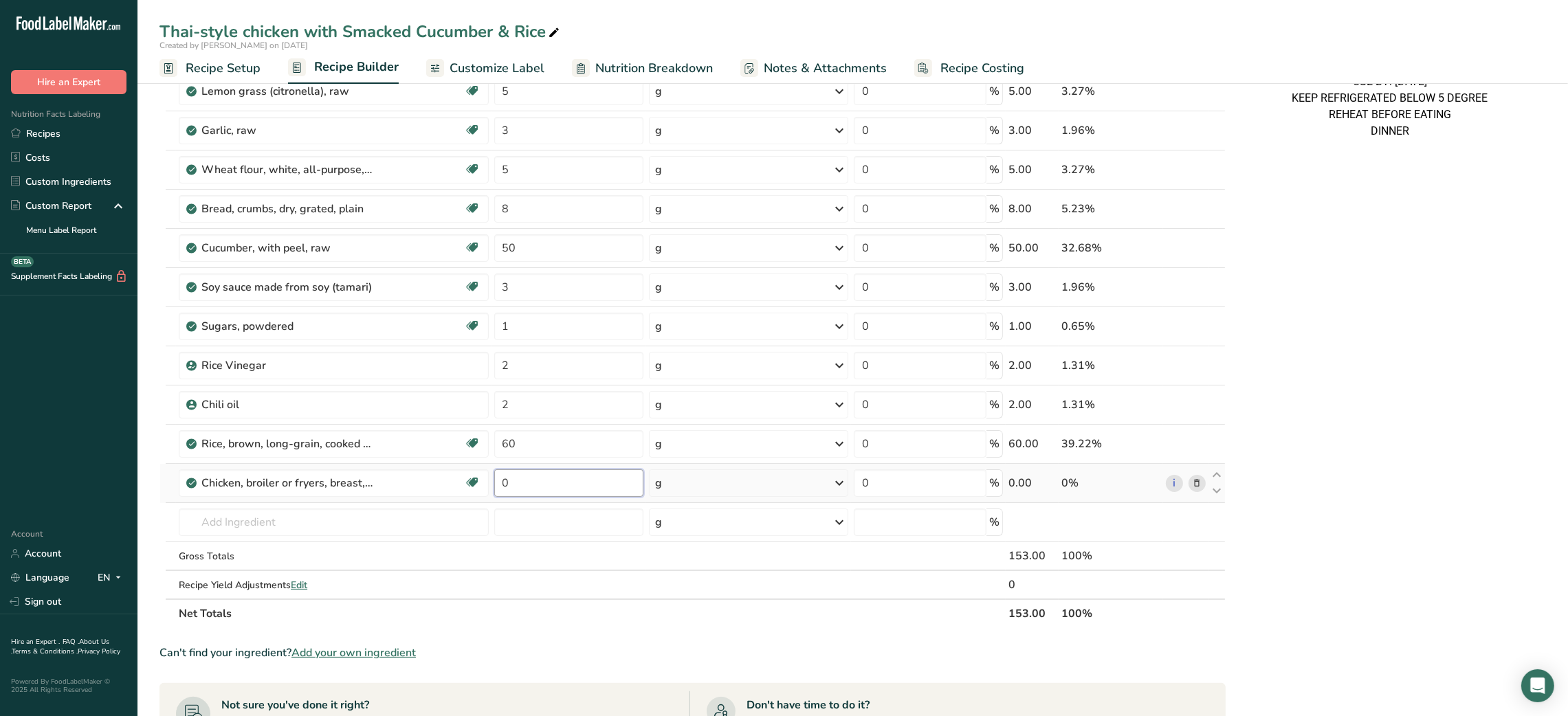
click at [509, 483] on input "0" at bounding box center [569, 483] width 149 height 27
type input "150"
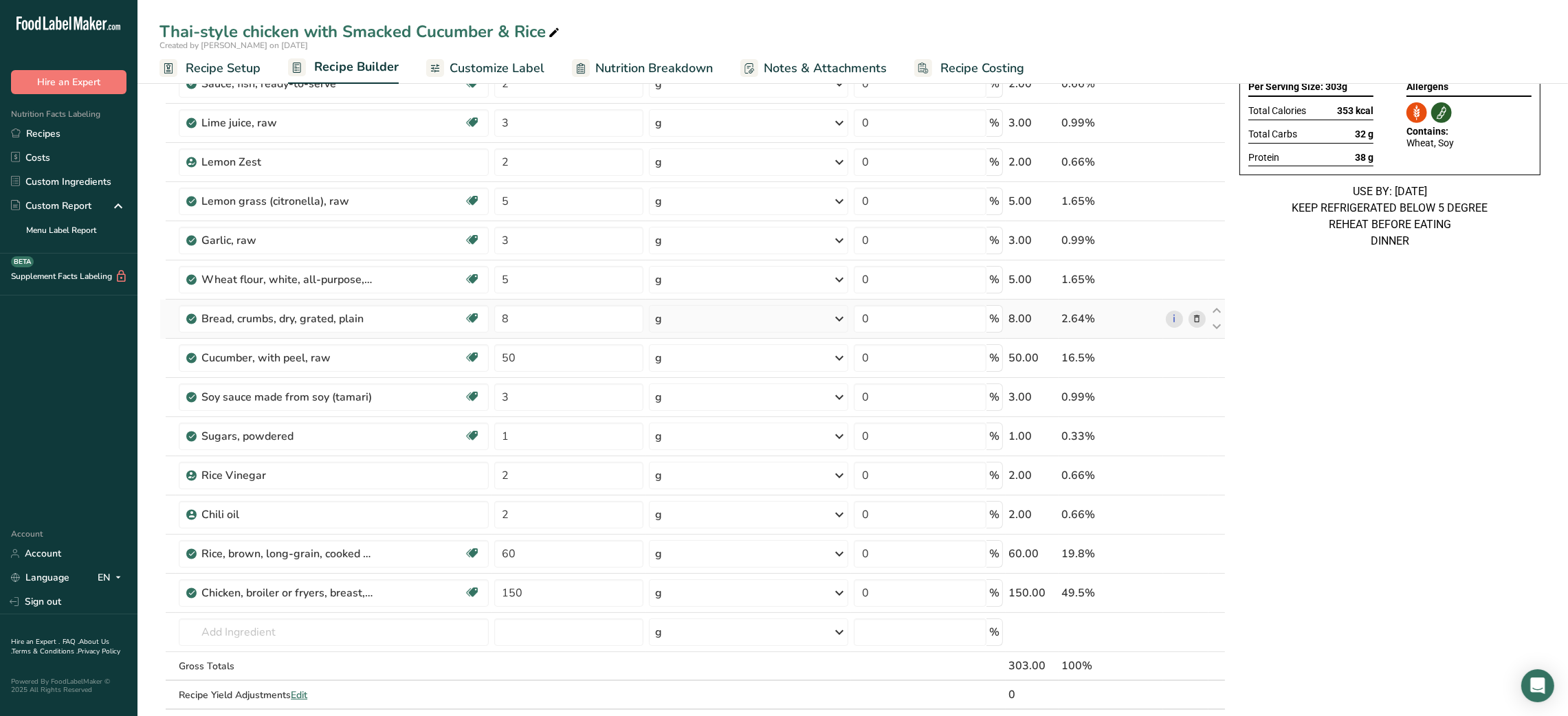
scroll to position [211, 0]
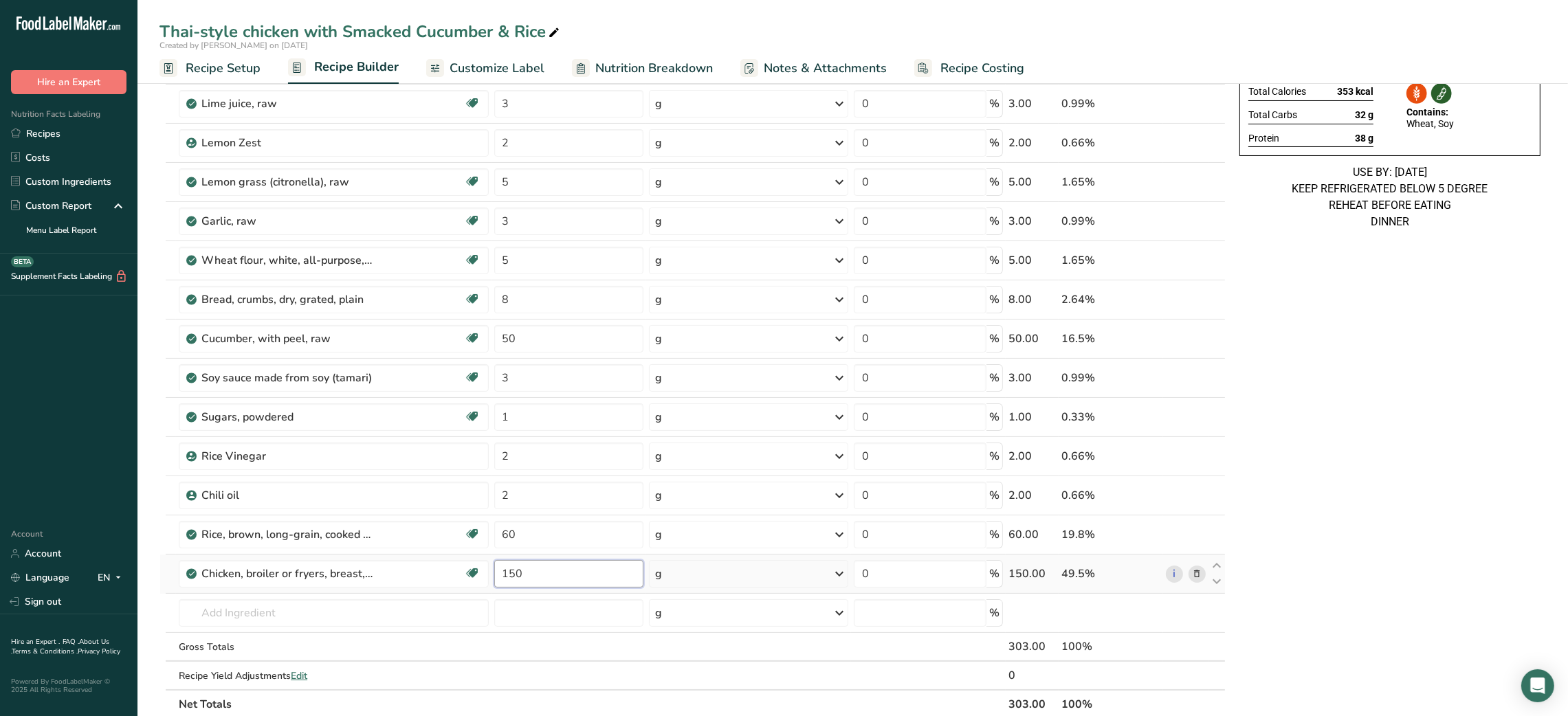
click at [501, 580] on input "150" at bounding box center [569, 574] width 149 height 27
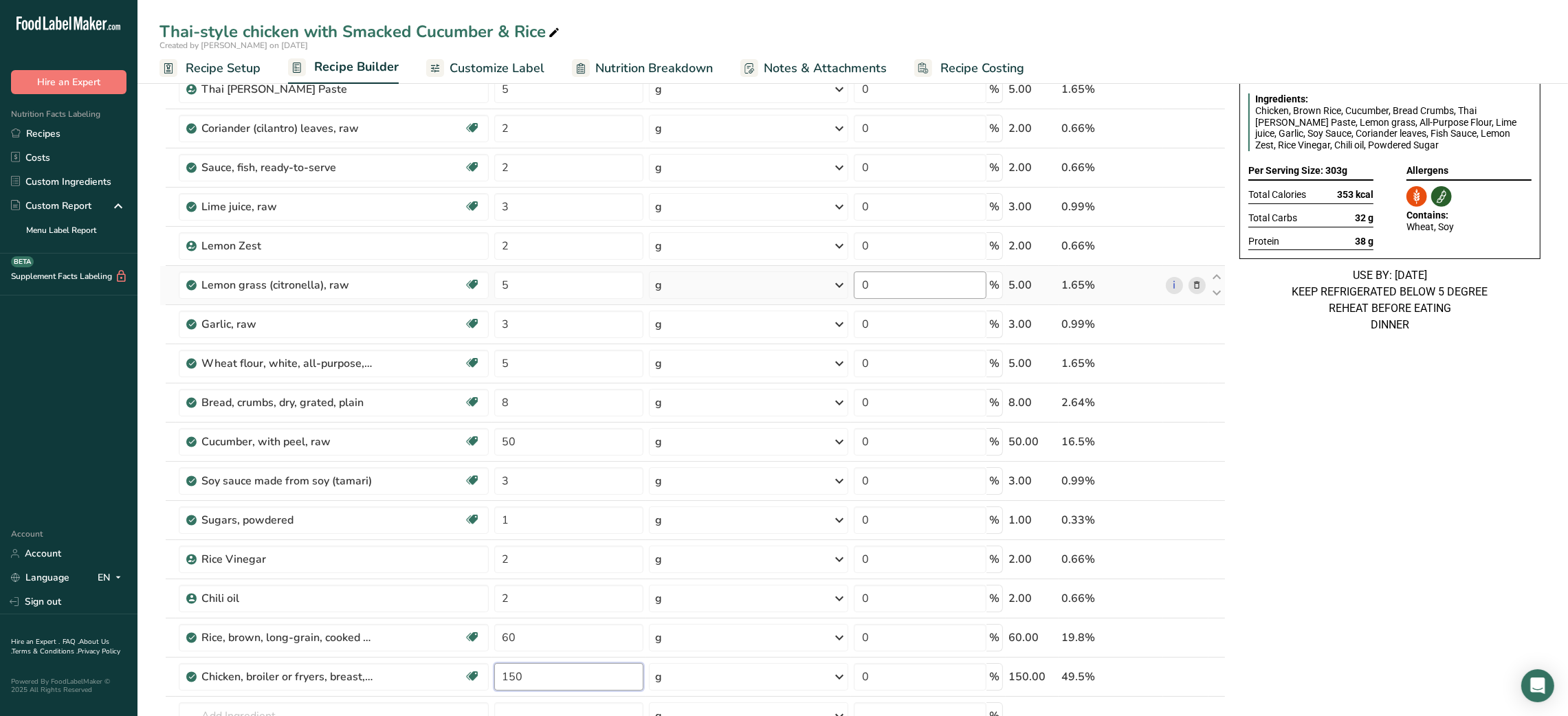
scroll to position [0, 0]
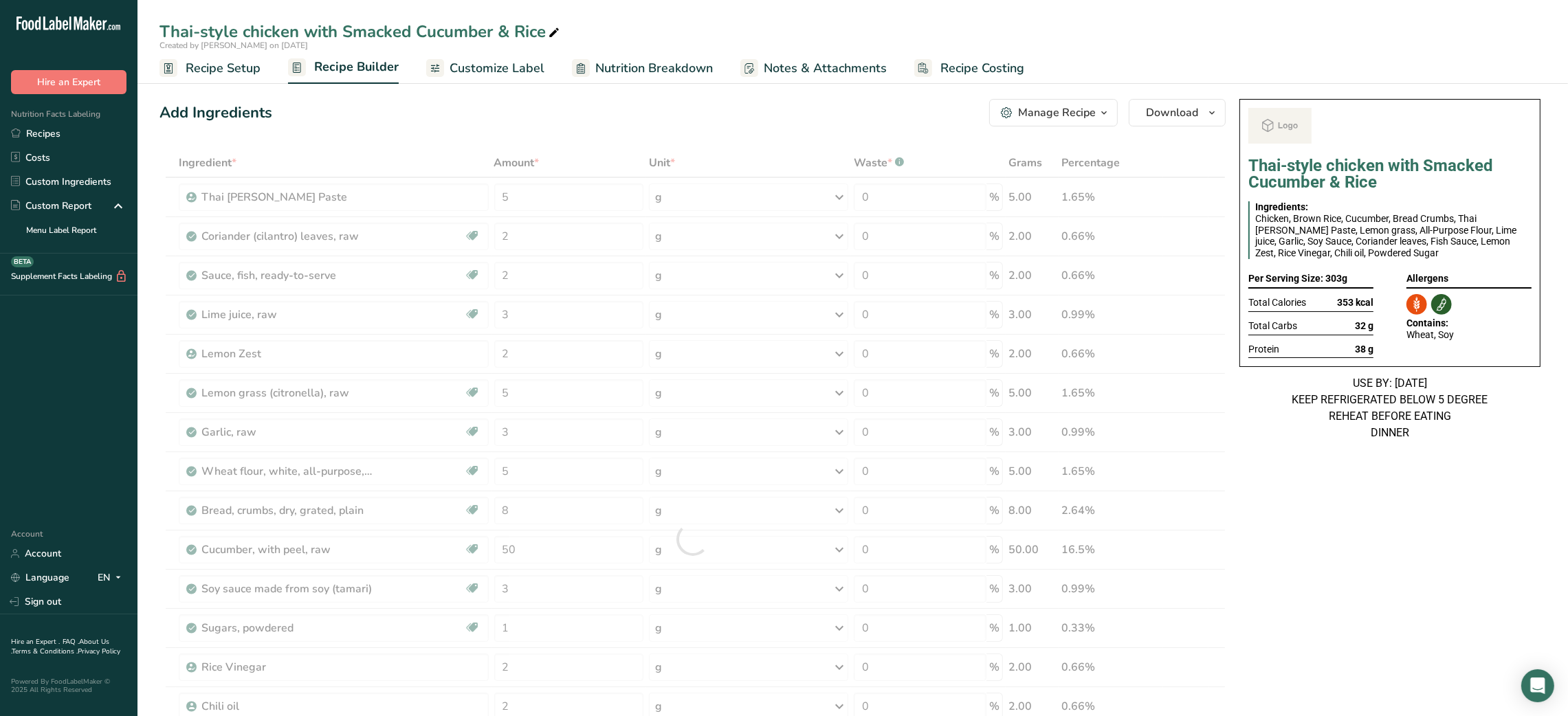
click at [481, 60] on span "Customize Label" at bounding box center [497, 68] width 95 height 19
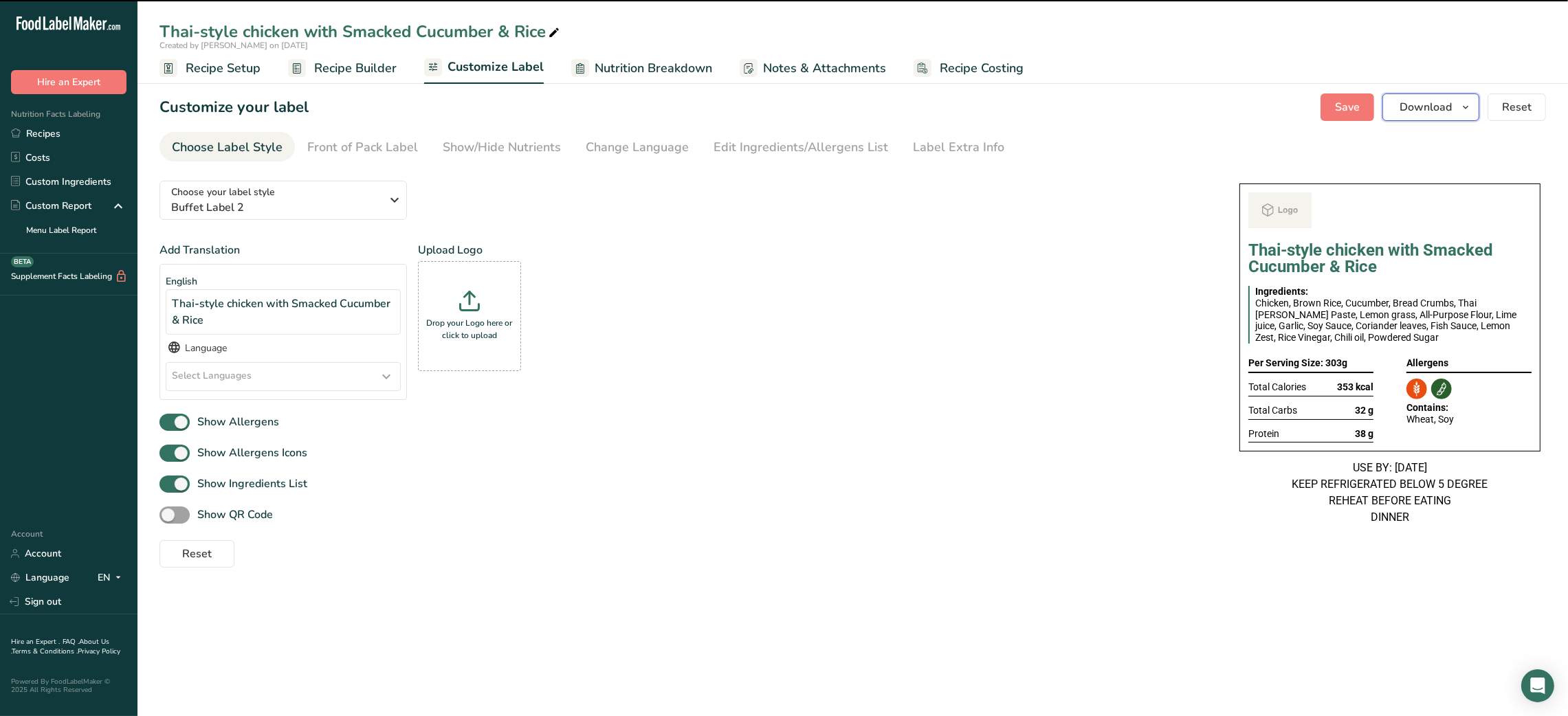
click at [1430, 116] on button "Download" at bounding box center [1430, 107] width 97 height 27
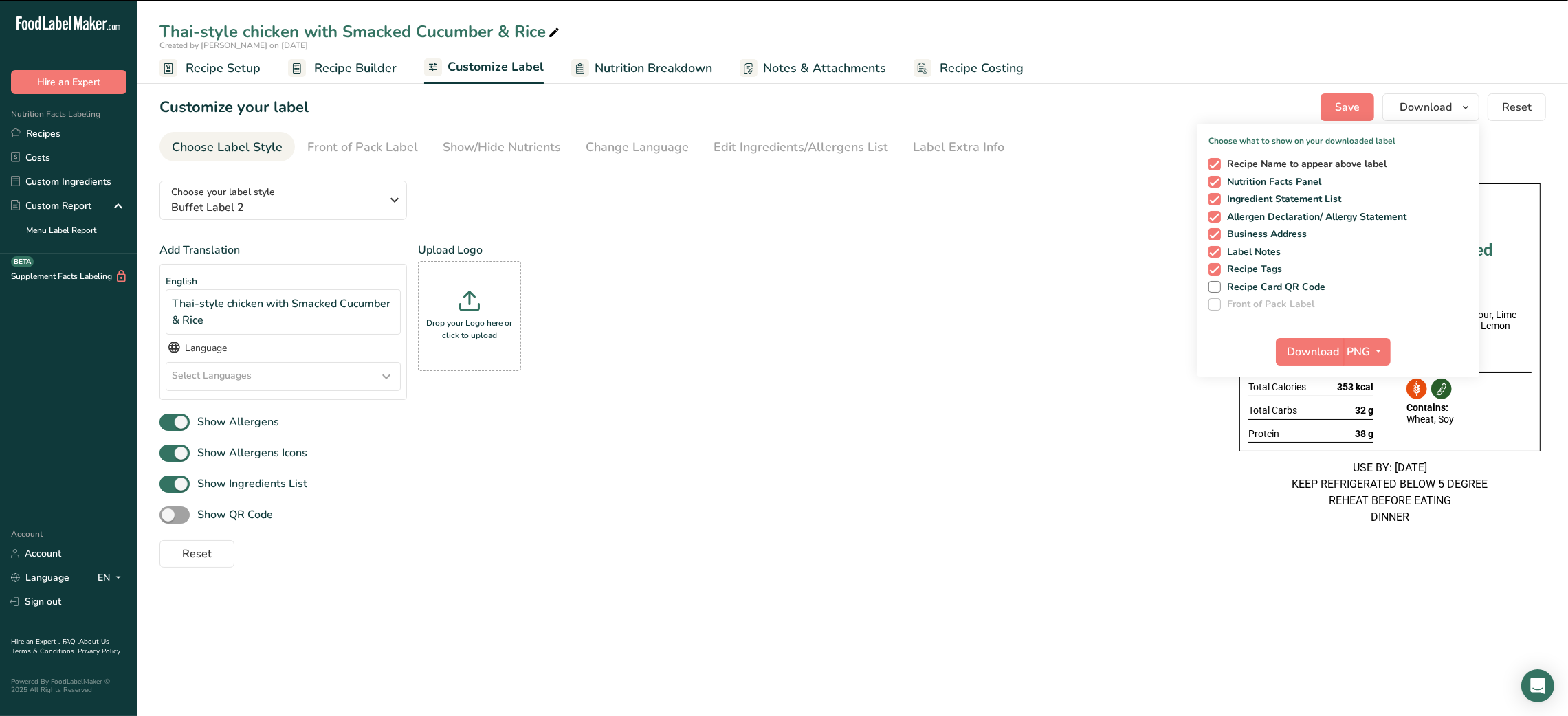
click at [1214, 163] on span at bounding box center [1214, 164] width 12 height 12
click at [1214, 163] on input "Recipe Name to appear above label" at bounding box center [1213, 164] width 9 height 9
checkbox input "false"
click at [1310, 351] on span "Download" at bounding box center [1313, 352] width 52 height 17
